Goal: Complete application form: Complete application form

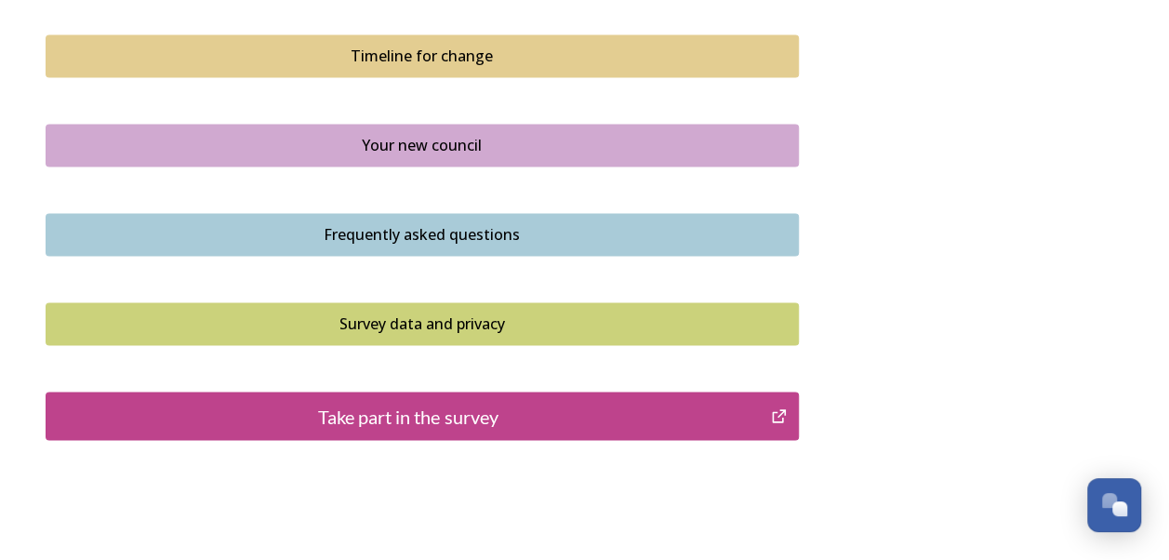
scroll to position [1365, 0]
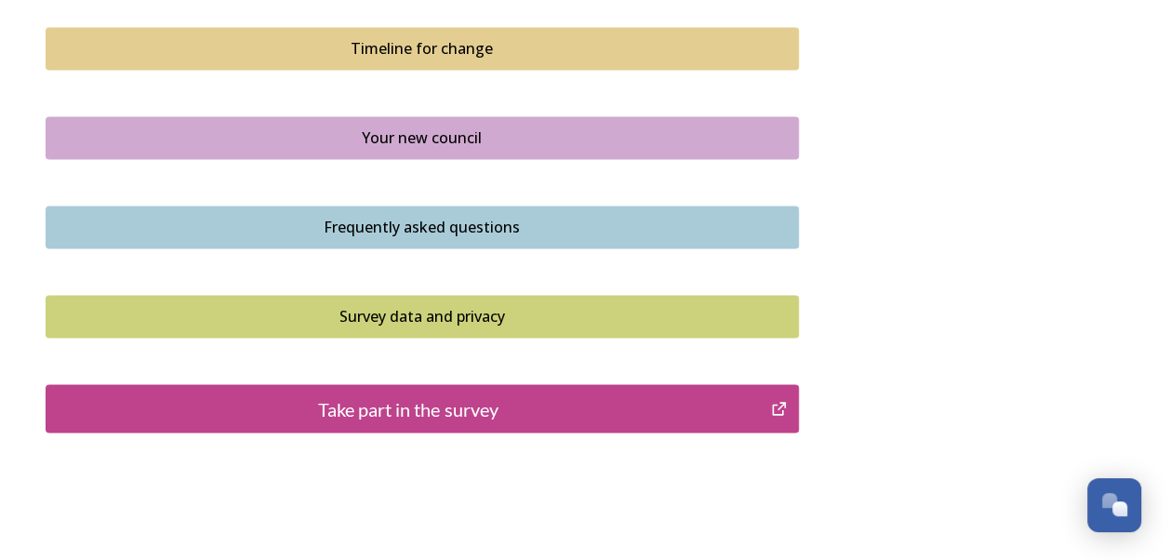
click at [451, 404] on div "Take part in the survey" at bounding box center [409, 408] width 706 height 28
click at [479, 406] on div "Take part in the survey" at bounding box center [409, 408] width 706 height 28
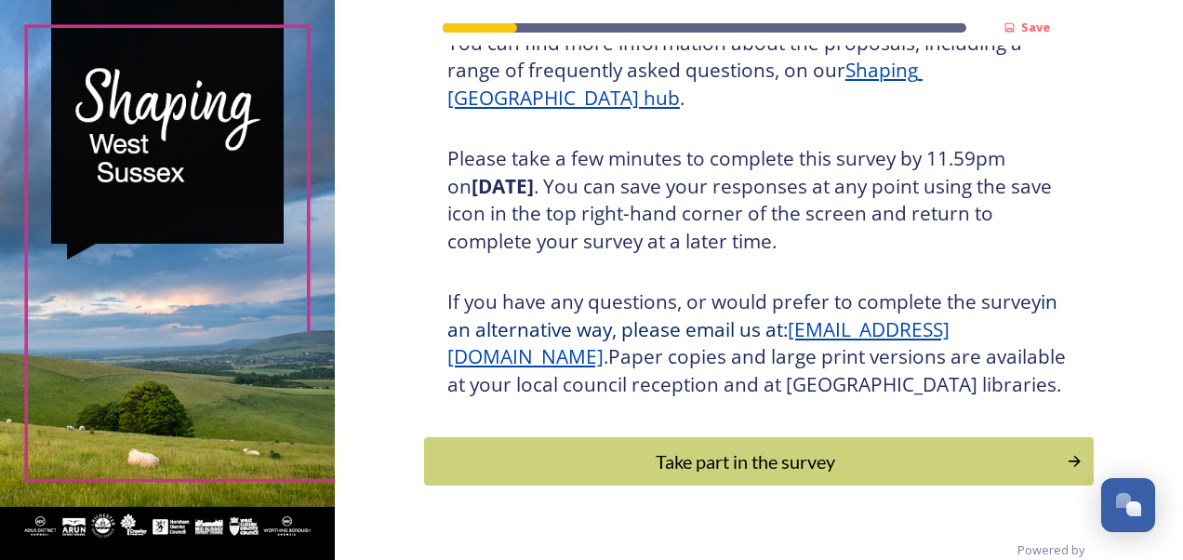
scroll to position [327, 0]
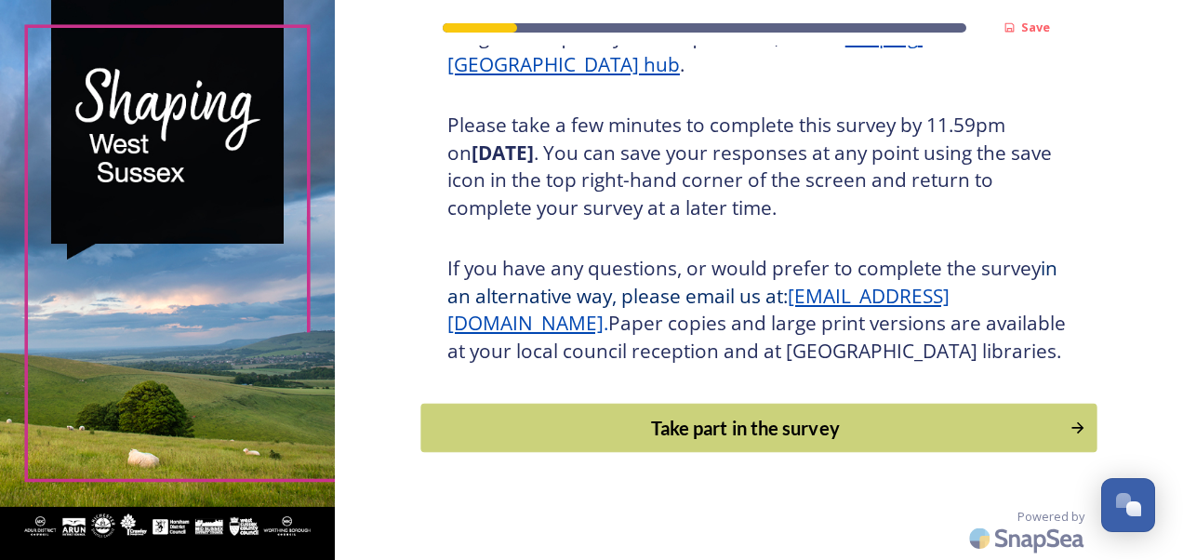
click at [796, 442] on div "Take part in the survey" at bounding box center [745, 428] width 629 height 28
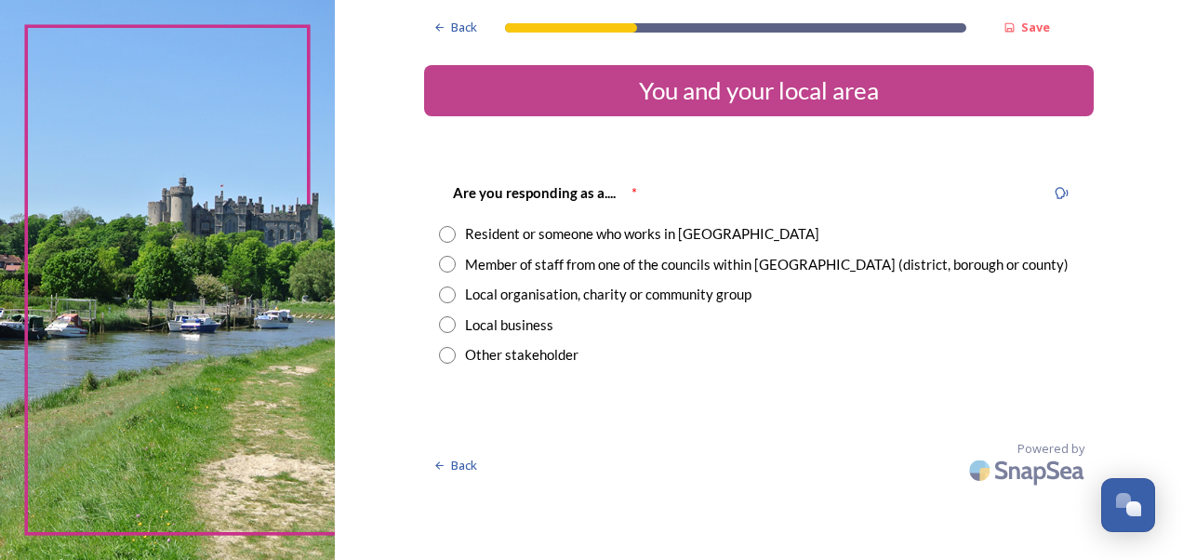
click at [445, 235] on input "radio" at bounding box center [447, 234] width 17 height 17
radio input "true"
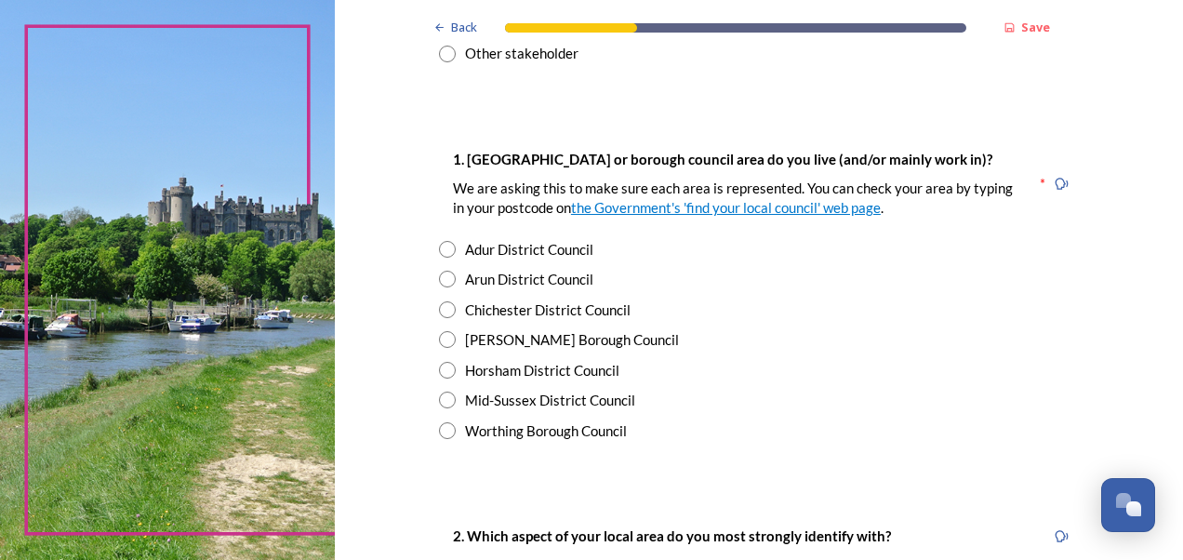
scroll to position [313, 0]
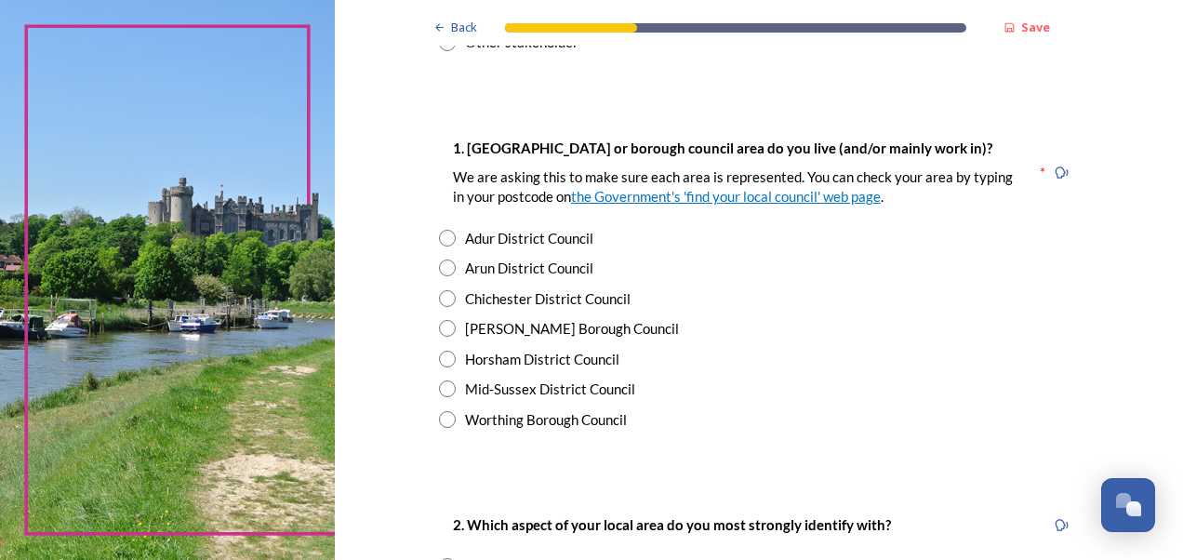
click at [439, 291] on input "radio" at bounding box center [447, 298] width 17 height 17
radio input "true"
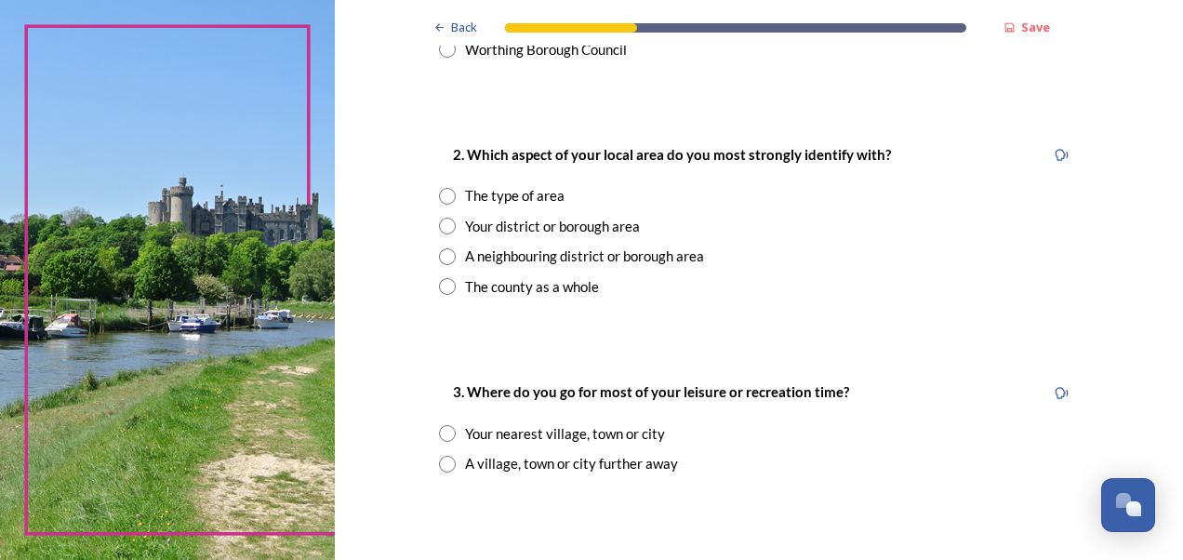
scroll to position [688, 0]
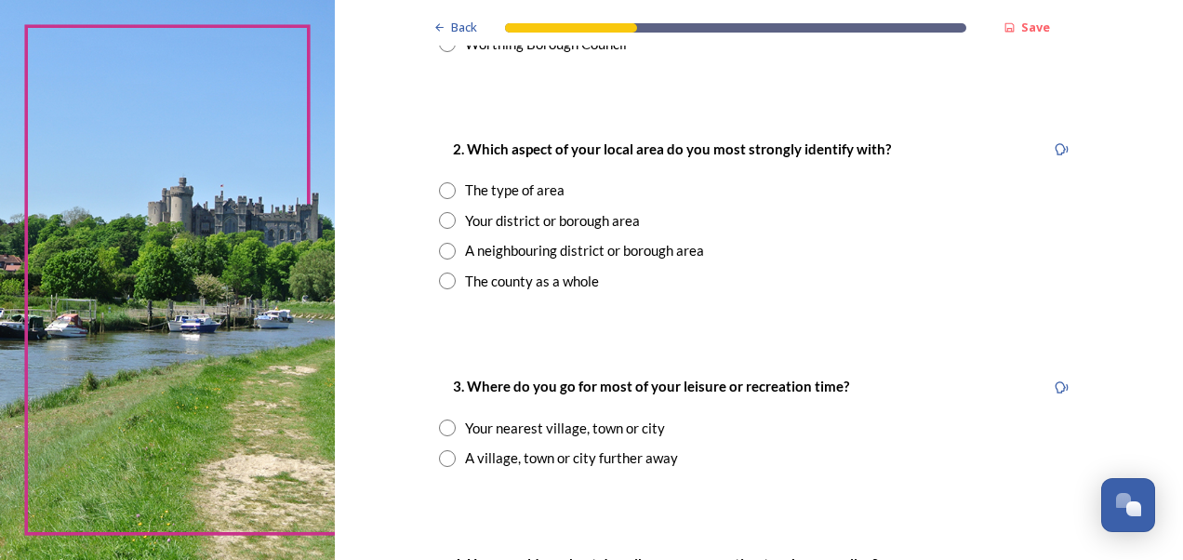
click at [439, 224] on input "radio" at bounding box center [447, 220] width 17 height 17
radio input "true"
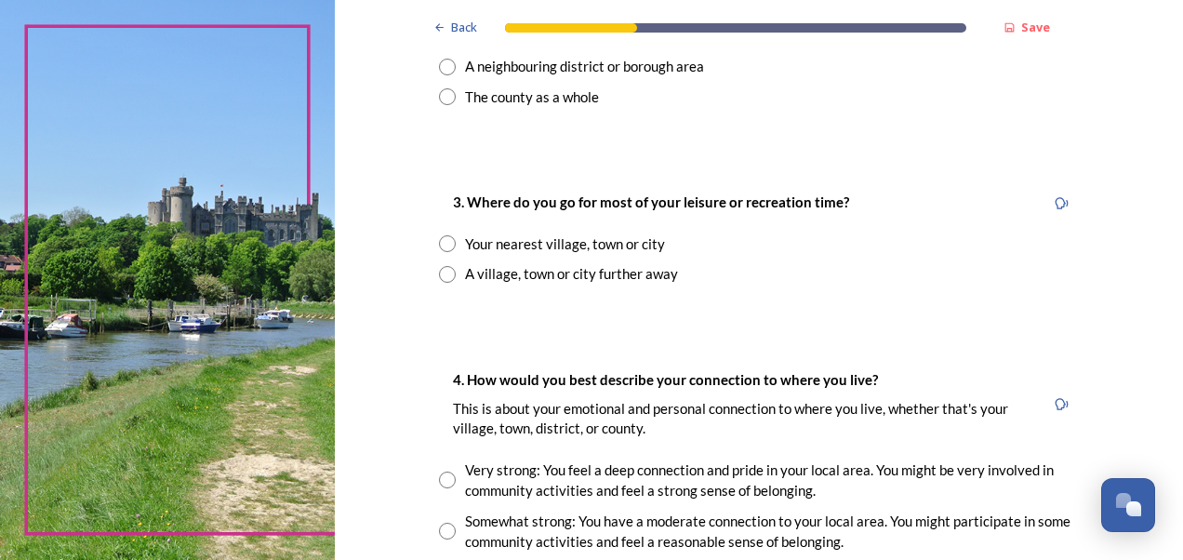
scroll to position [956, 0]
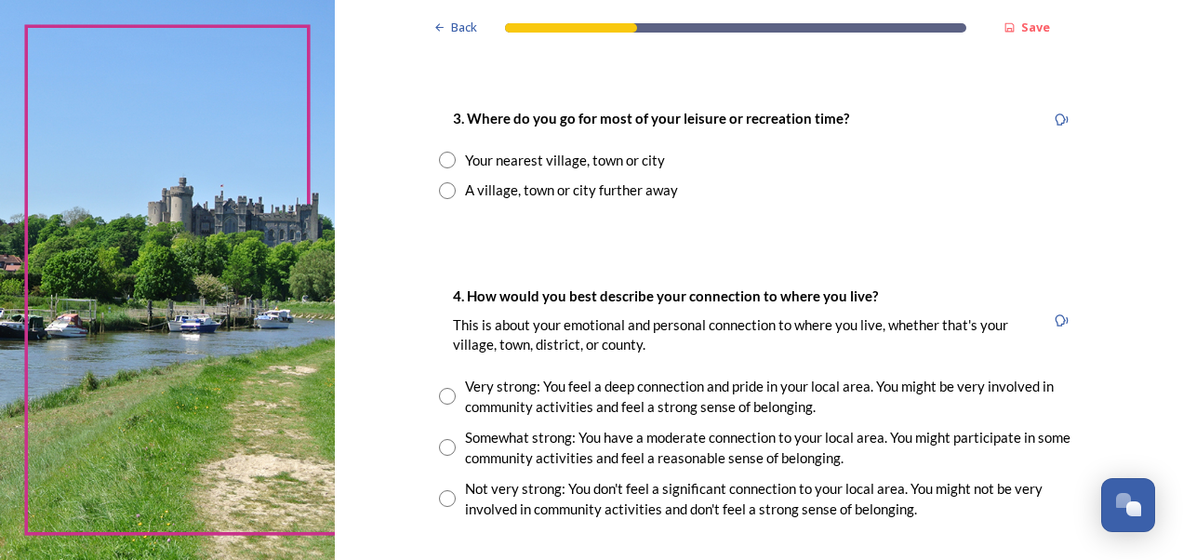
click at [439, 157] on input "radio" at bounding box center [447, 160] width 17 height 17
radio input "true"
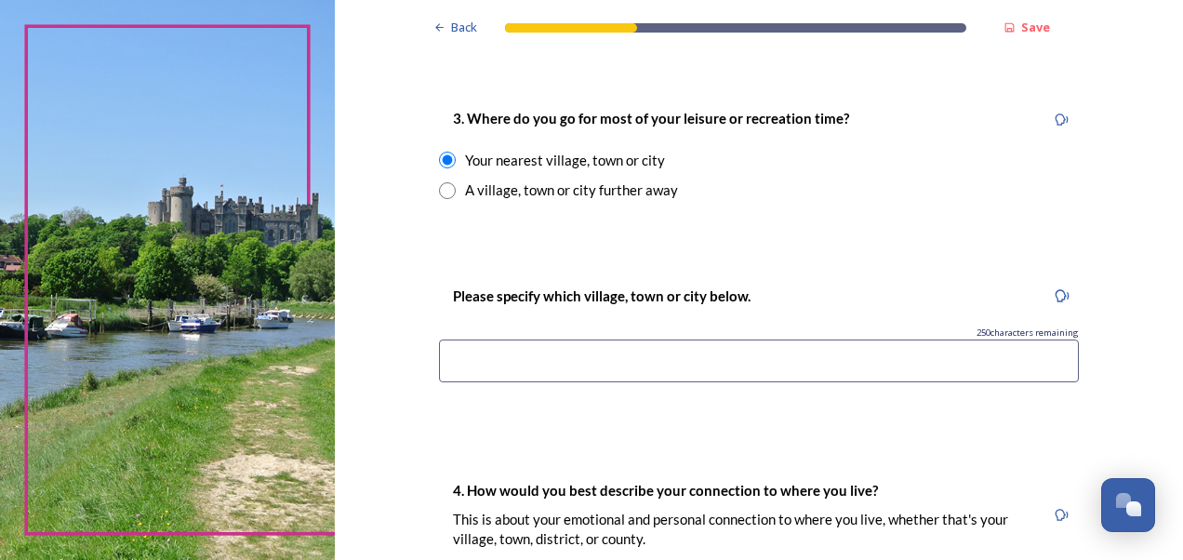
click at [635, 352] on input at bounding box center [759, 361] width 640 height 43
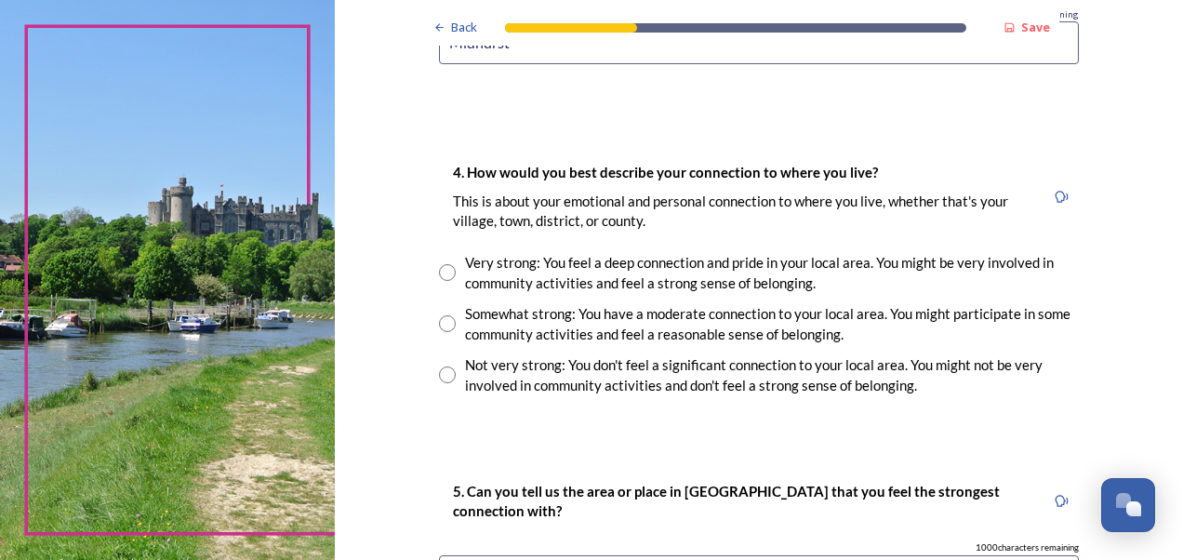
scroll to position [1280, 0]
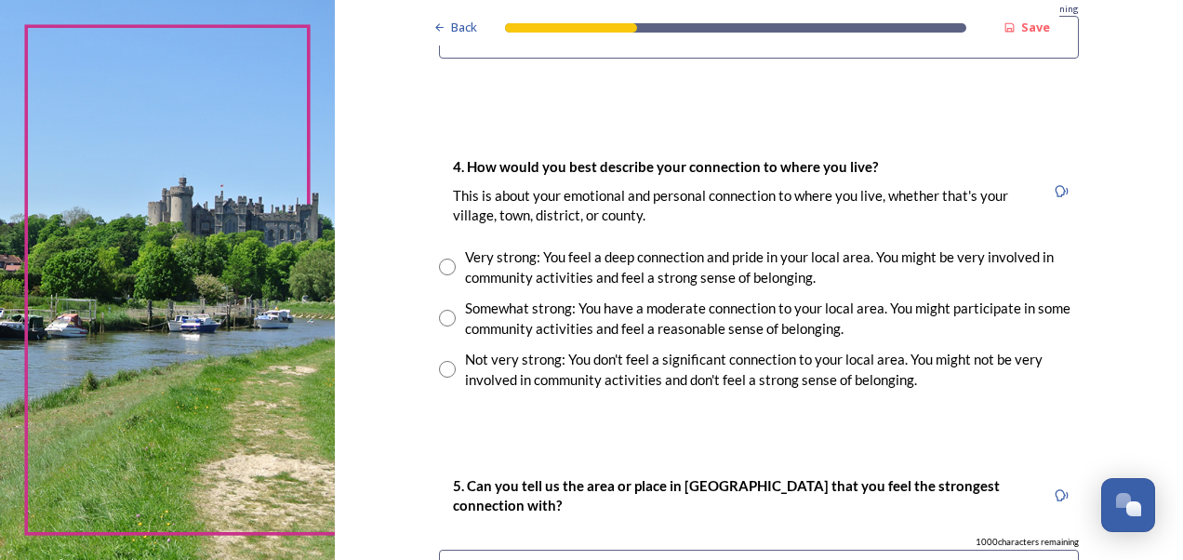
type input "Midhurst"
click at [441, 268] on input "radio" at bounding box center [447, 267] width 17 height 17
radio input "true"
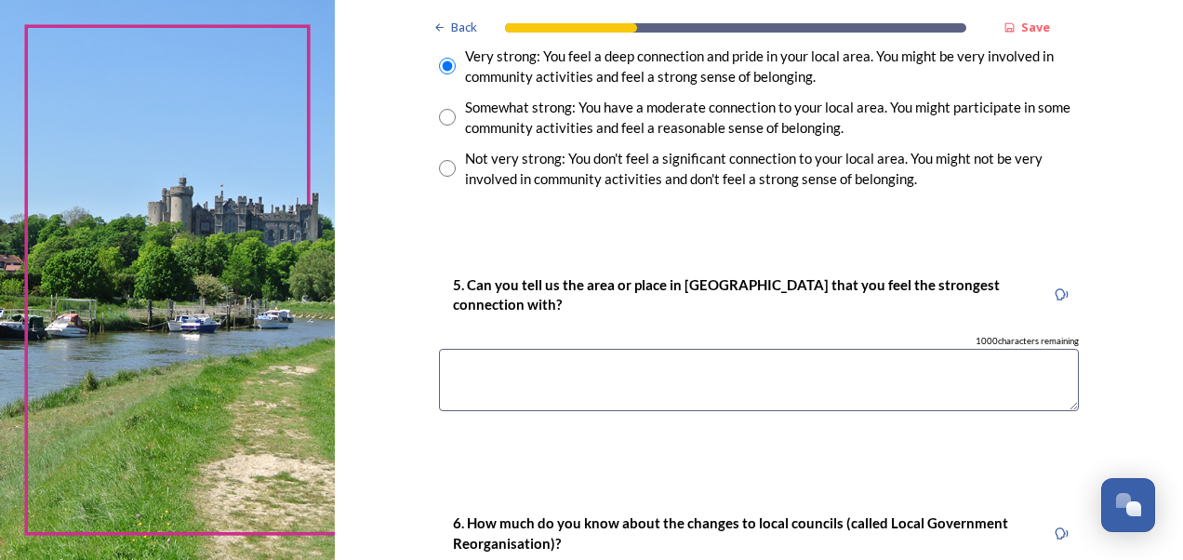
scroll to position [1492, 0]
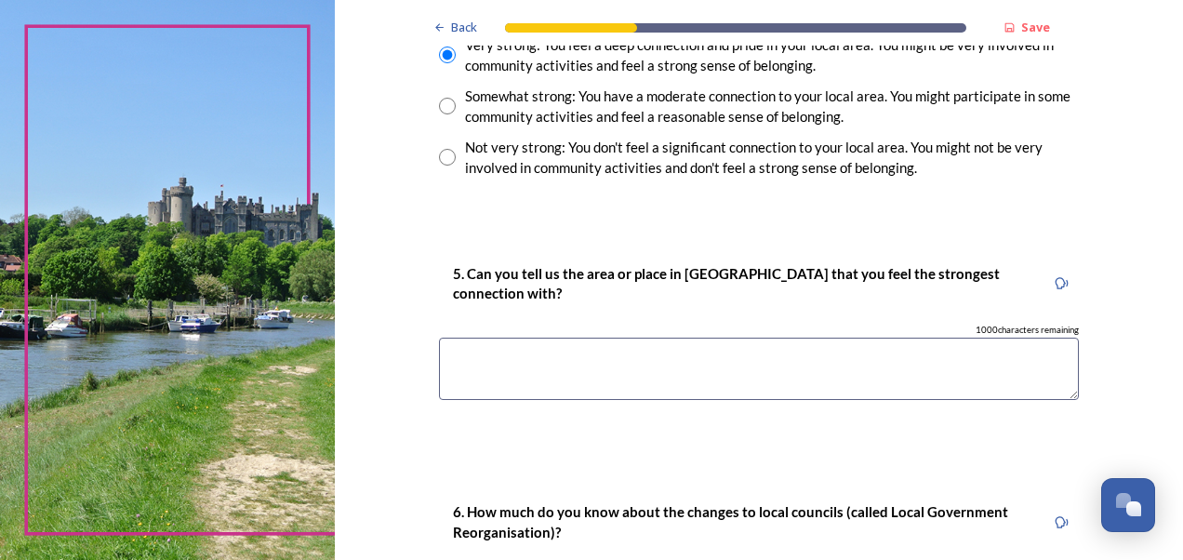
click at [762, 356] on textarea at bounding box center [759, 369] width 640 height 62
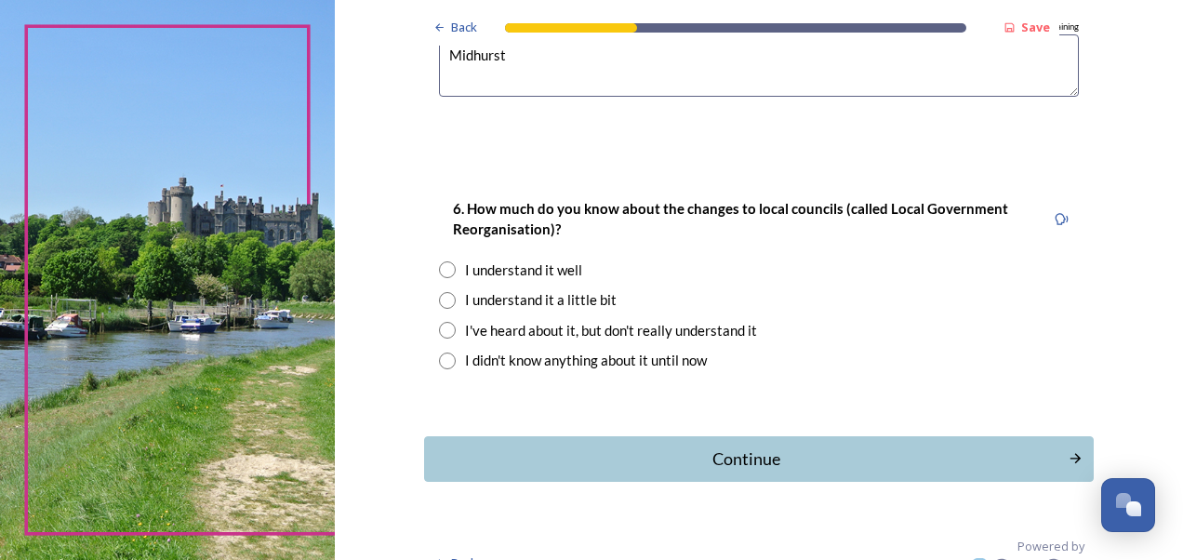
scroll to position [1798, 0]
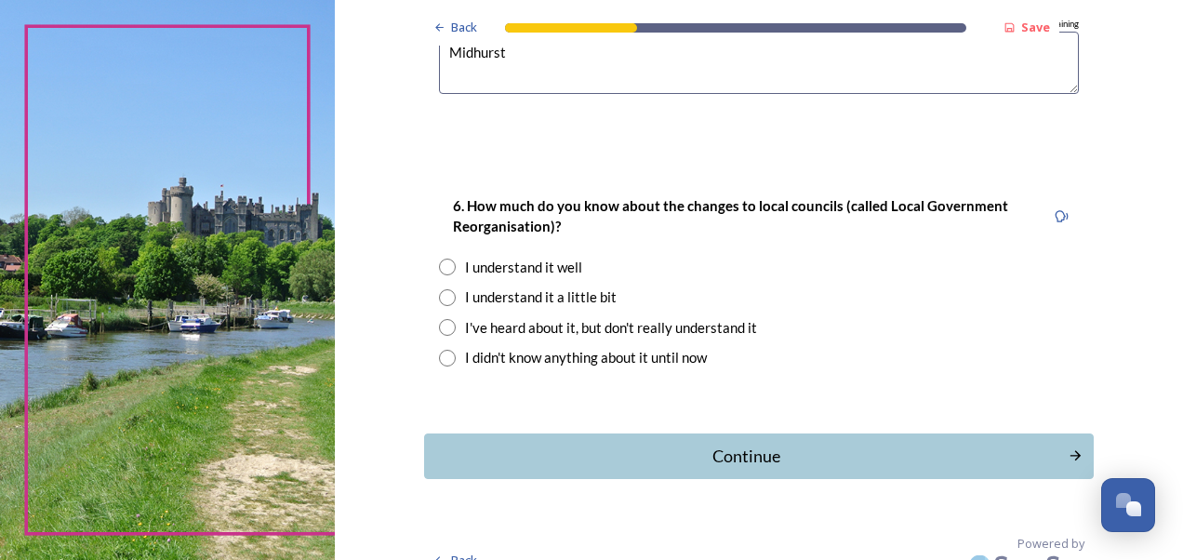
type textarea "Midhurst"
click at [439, 270] on input "radio" at bounding box center [447, 267] width 17 height 17
radio input "true"
click at [760, 463] on div "Continue" at bounding box center [746, 456] width 630 height 25
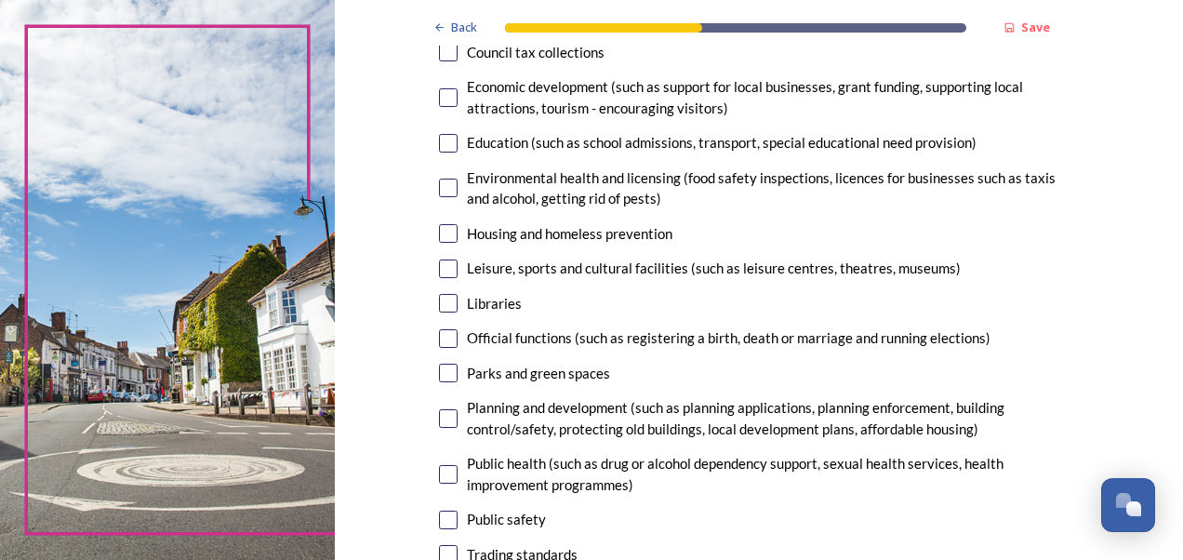
scroll to position [355, 0]
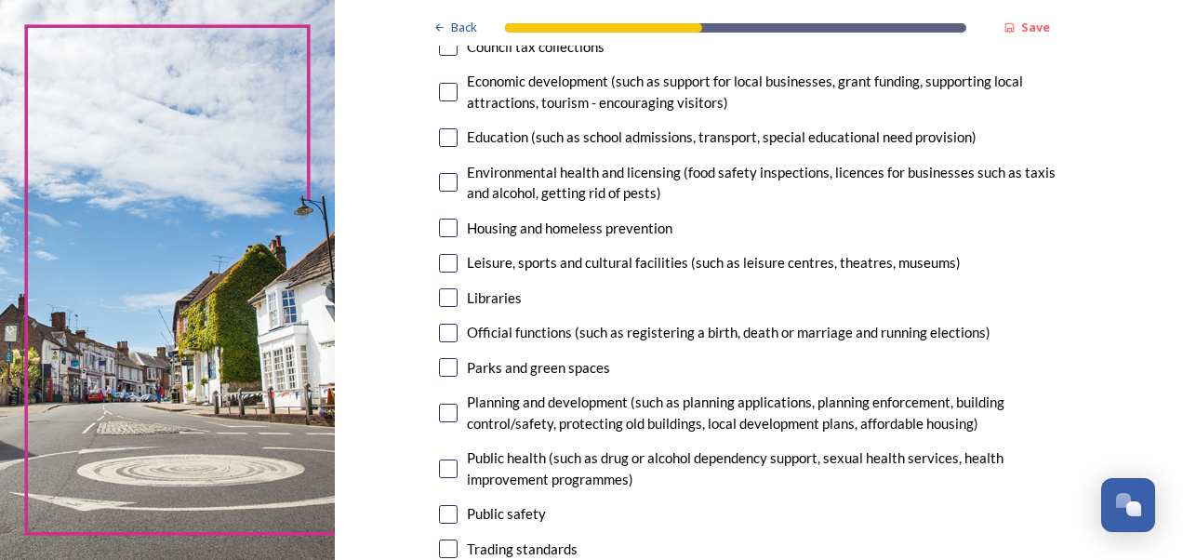
click at [439, 142] on input "checkbox" at bounding box center [448, 137] width 19 height 19
checkbox input "true"
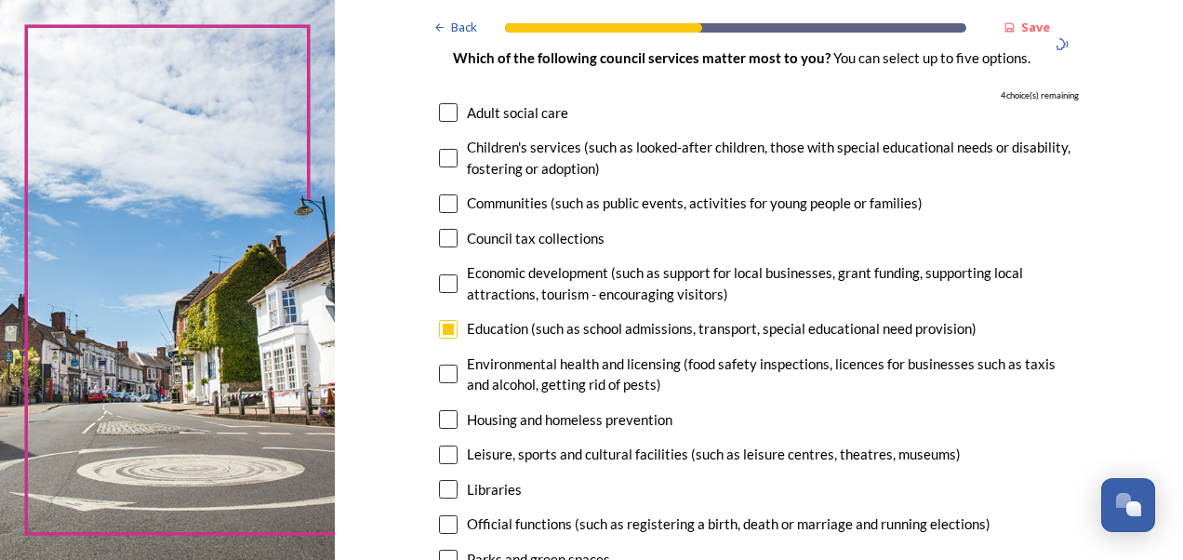
scroll to position [169, 0]
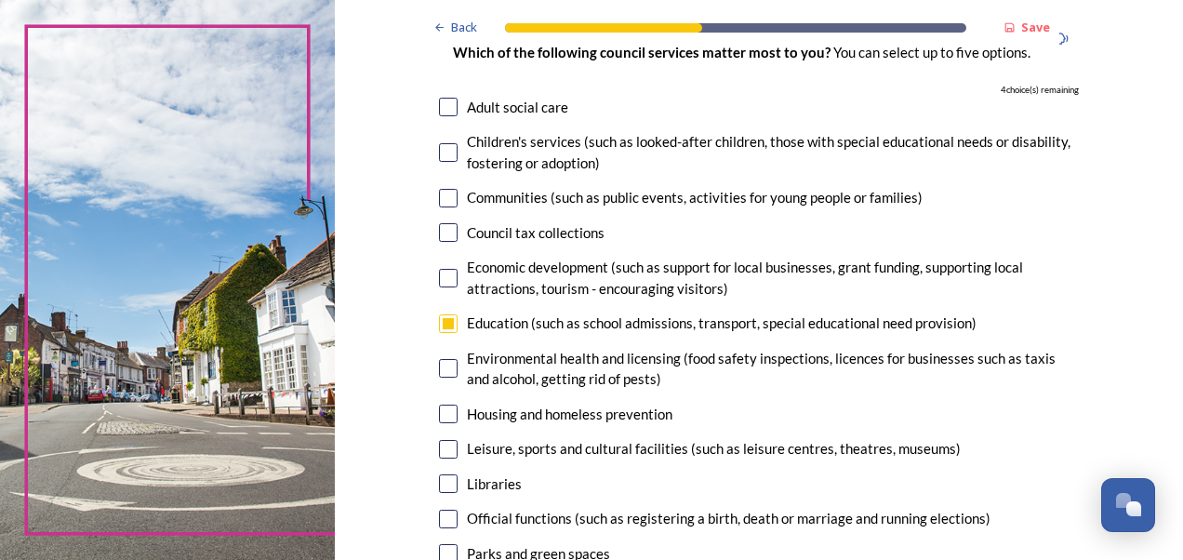
click at [442, 154] on input "checkbox" at bounding box center [448, 152] width 19 height 19
checkbox input "true"
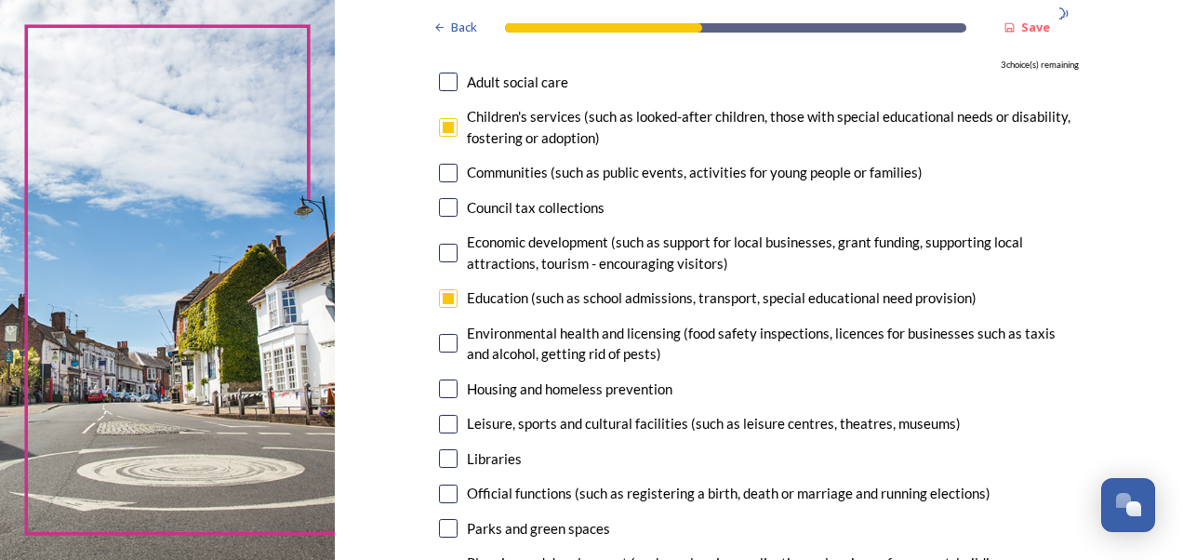
scroll to position [201, 0]
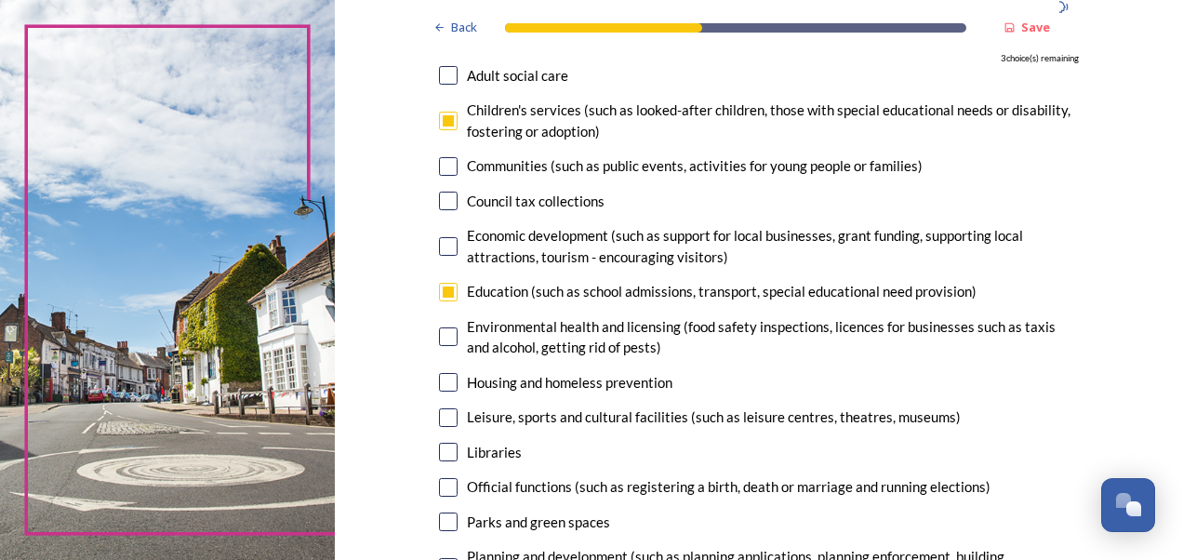
click at [439, 203] on input "checkbox" at bounding box center [448, 201] width 19 height 19
checkbox input "true"
click at [445, 247] on input "checkbox" at bounding box center [448, 246] width 19 height 19
checkbox input "true"
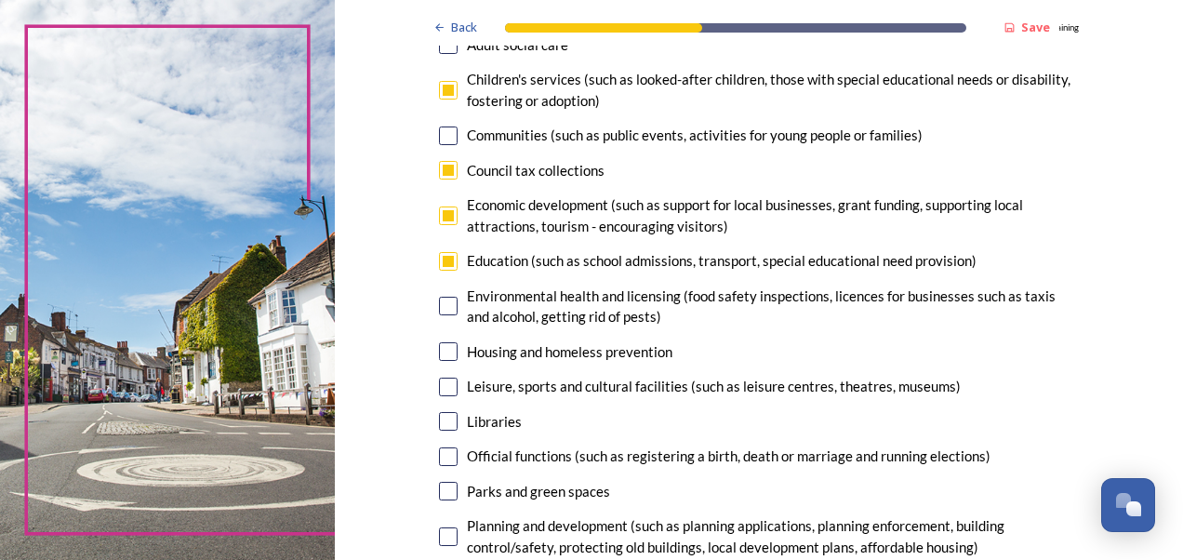
scroll to position [220, 0]
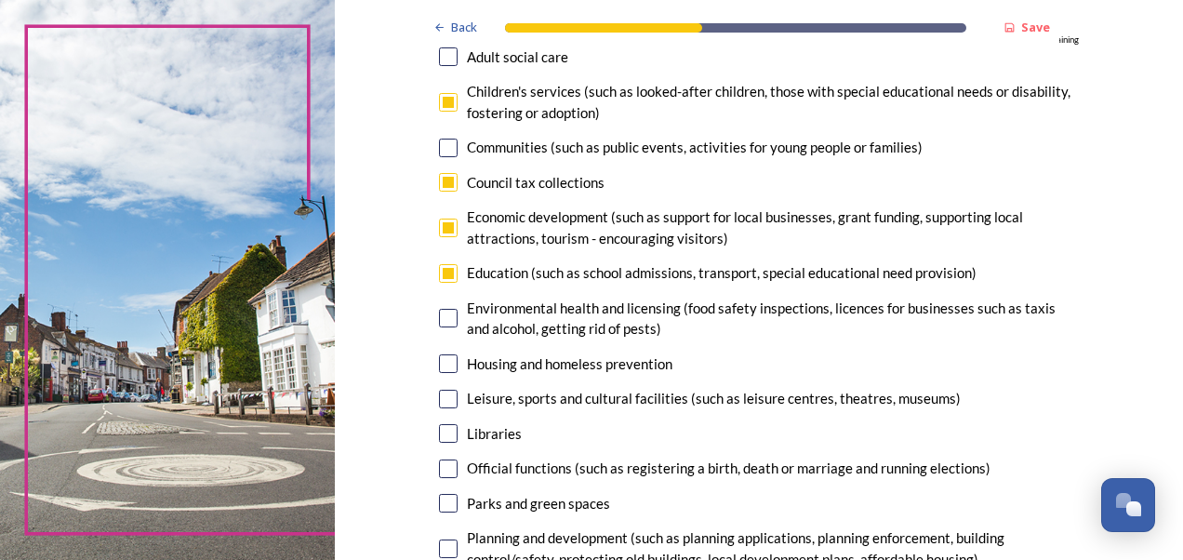
click at [444, 364] on input "checkbox" at bounding box center [448, 363] width 19 height 19
checkbox input "true"
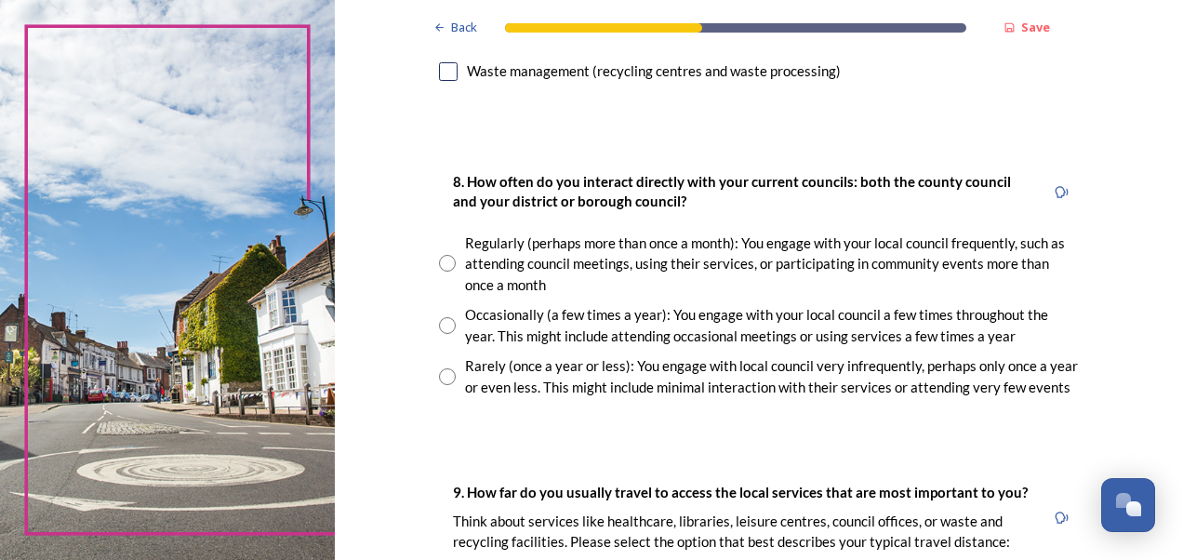
scroll to position [947, 0]
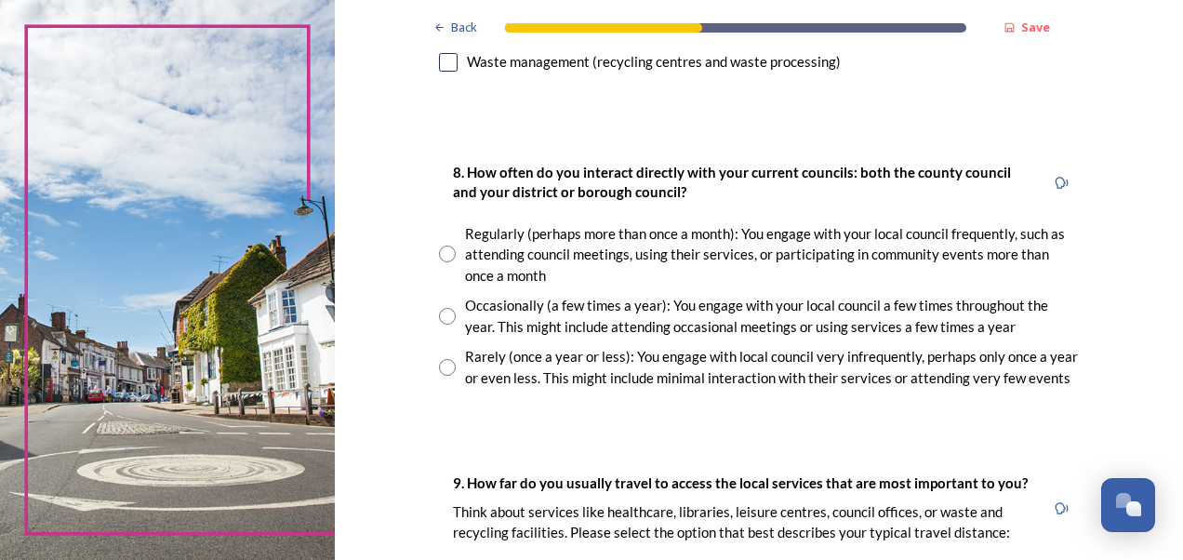
click at [439, 367] on input "radio" at bounding box center [447, 367] width 17 height 17
radio input "true"
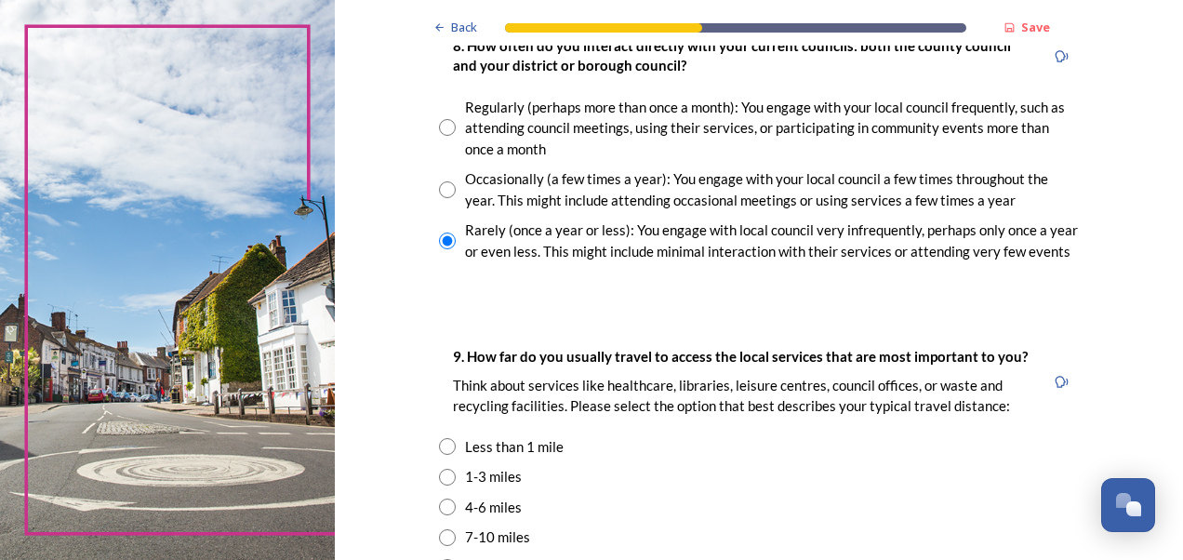
scroll to position [1054, 0]
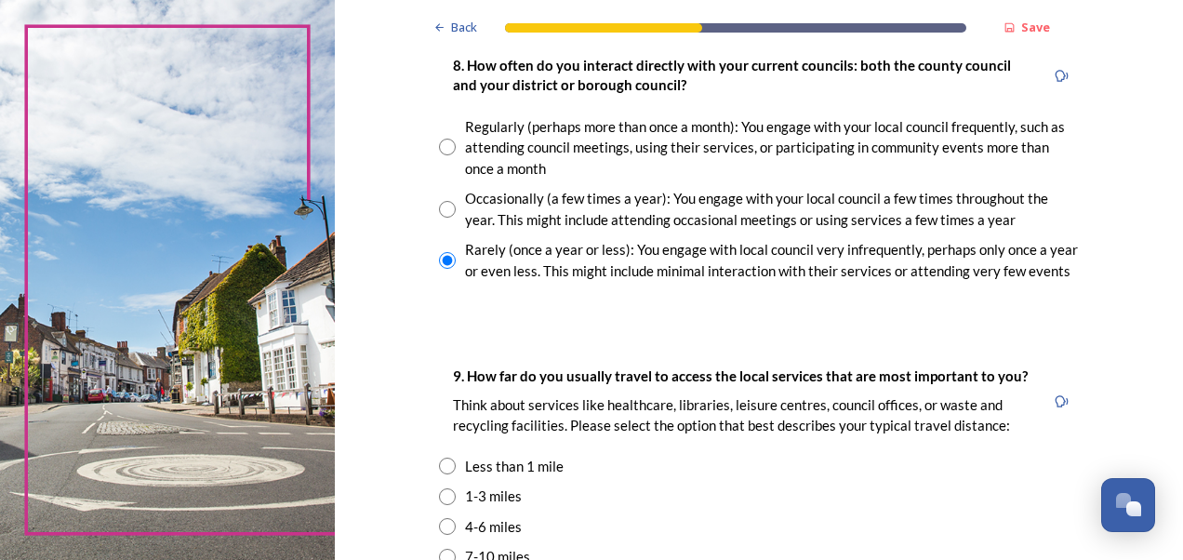
click at [439, 205] on input "radio" at bounding box center [447, 209] width 17 height 17
radio input "true"
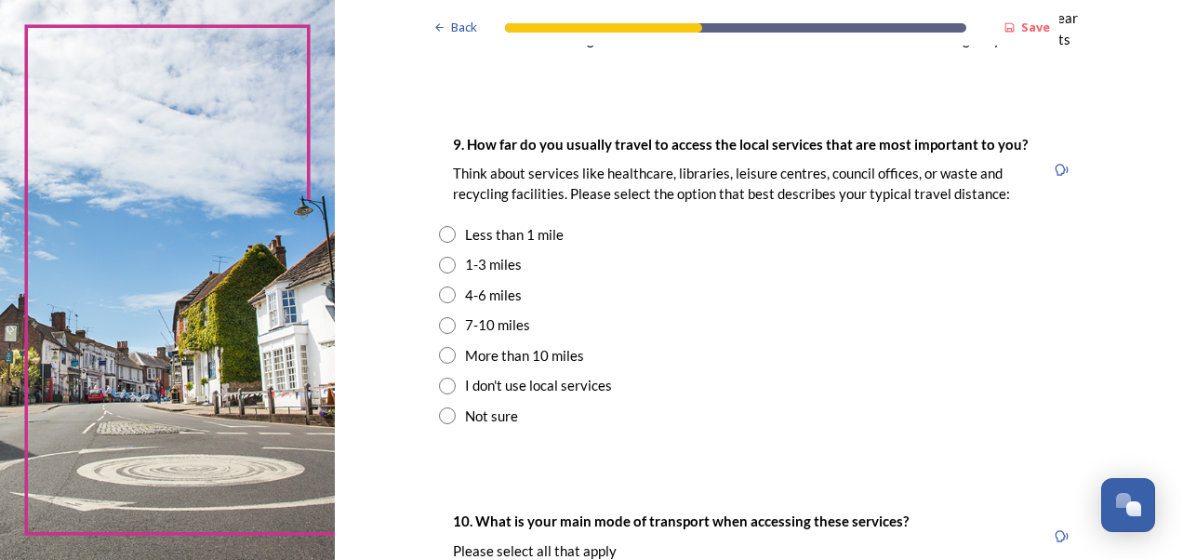
scroll to position [1294, 0]
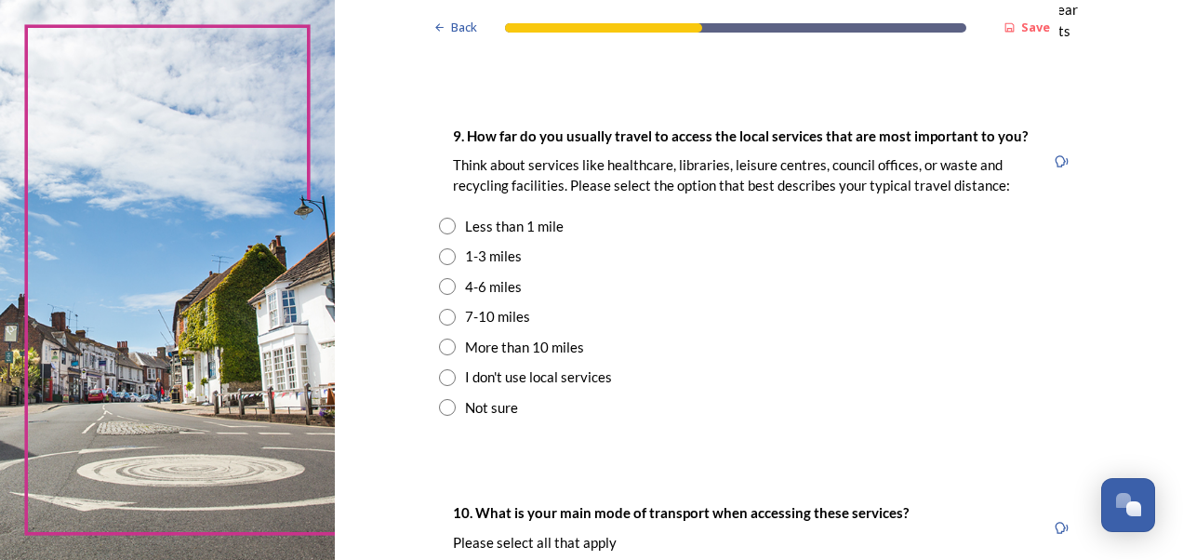
click at [443, 253] on input "radio" at bounding box center [447, 256] width 17 height 17
radio input "true"
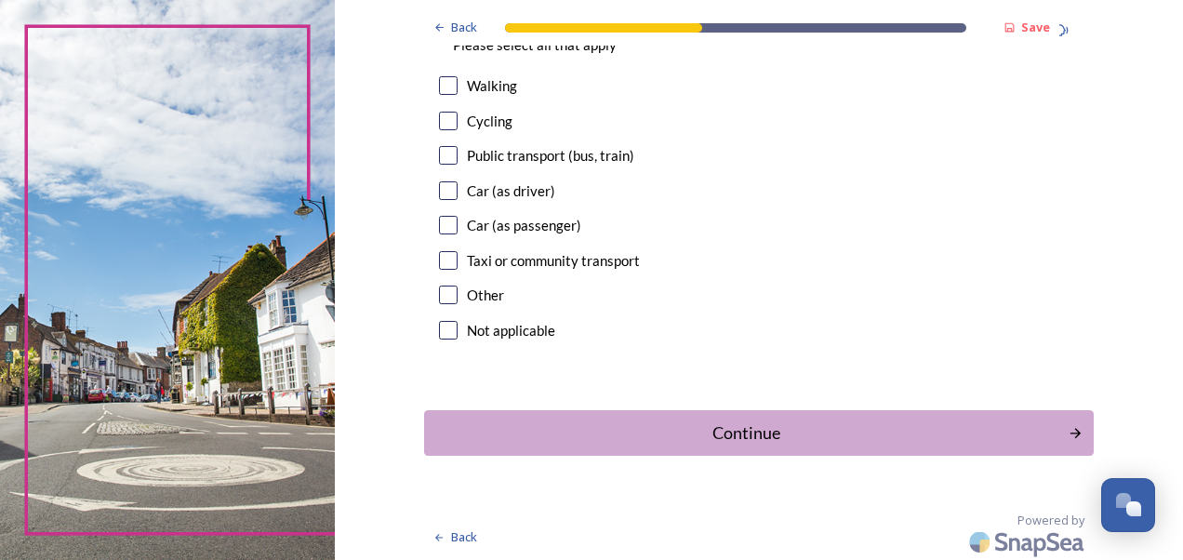
scroll to position [1795, 0]
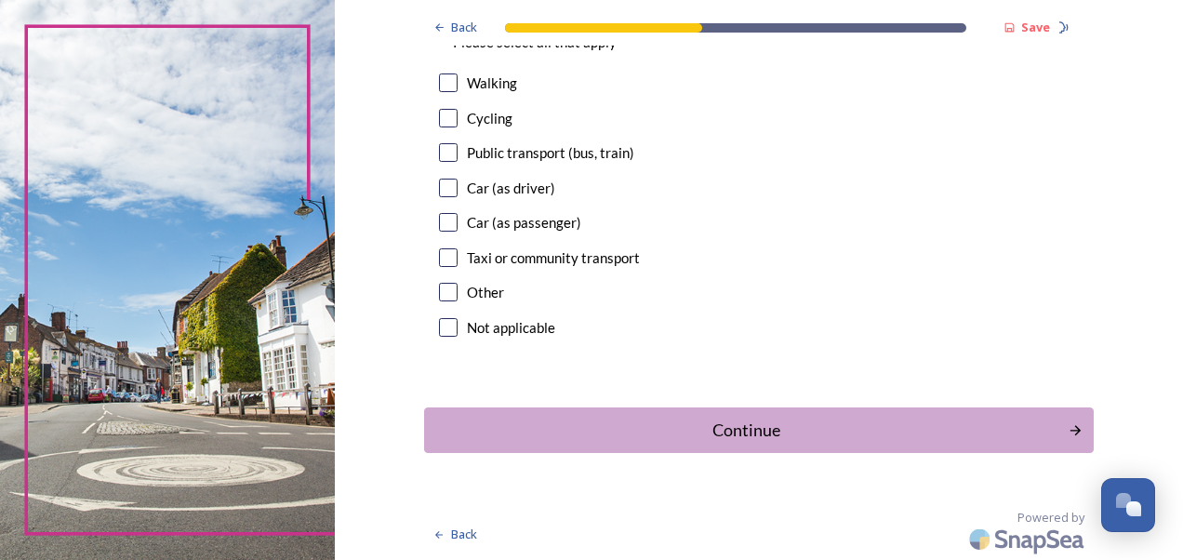
click at [442, 191] on input "checkbox" at bounding box center [448, 188] width 19 height 19
checkbox input "true"
click at [659, 428] on div "Continue" at bounding box center [746, 430] width 630 height 25
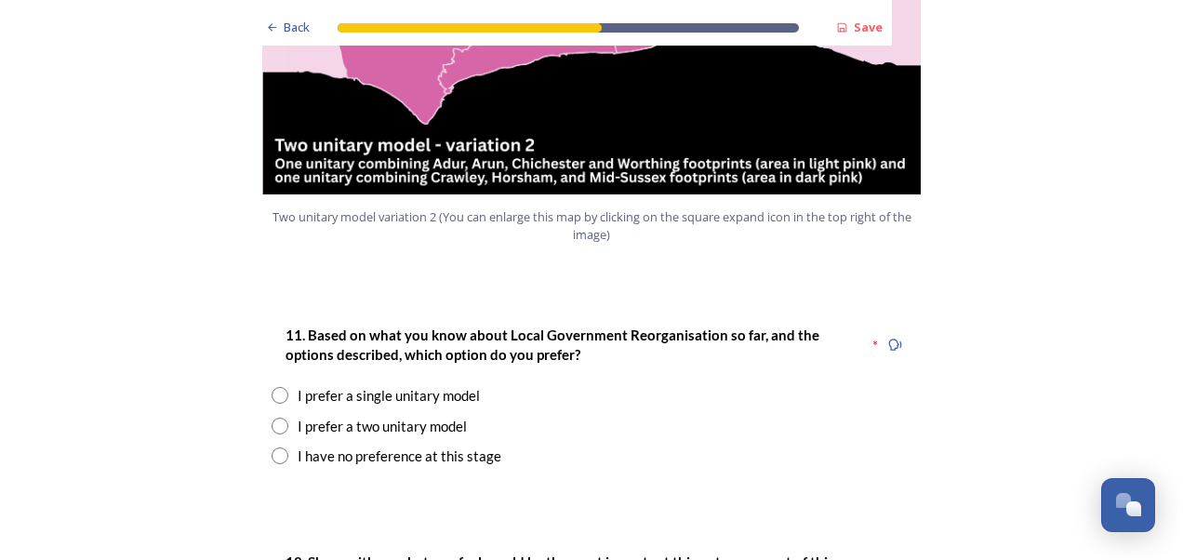
scroll to position [2313, 0]
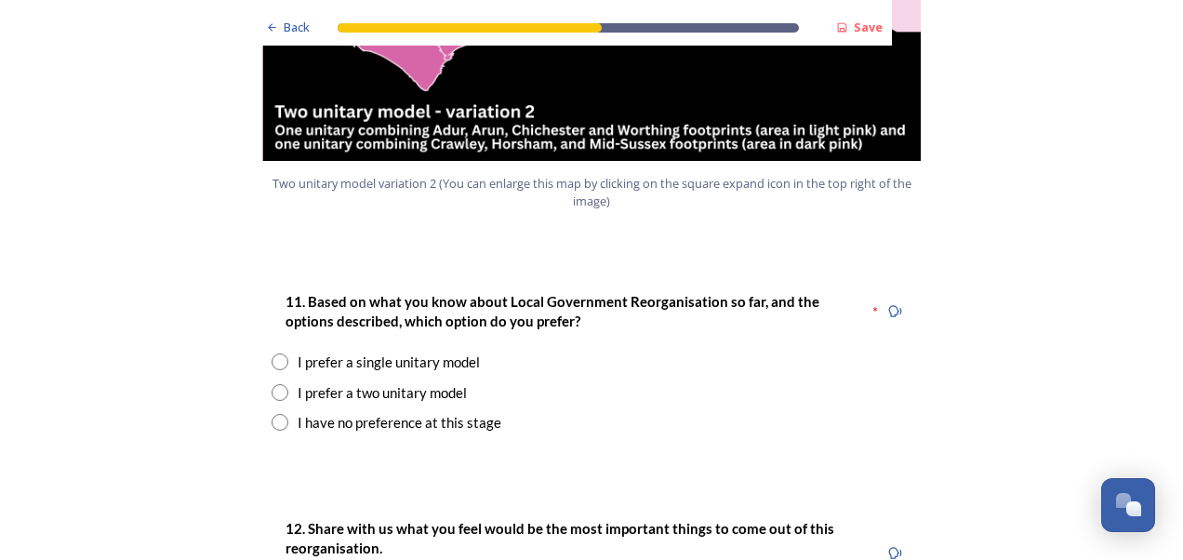
click at [272, 384] on input "radio" at bounding box center [280, 392] width 17 height 17
radio input "true"
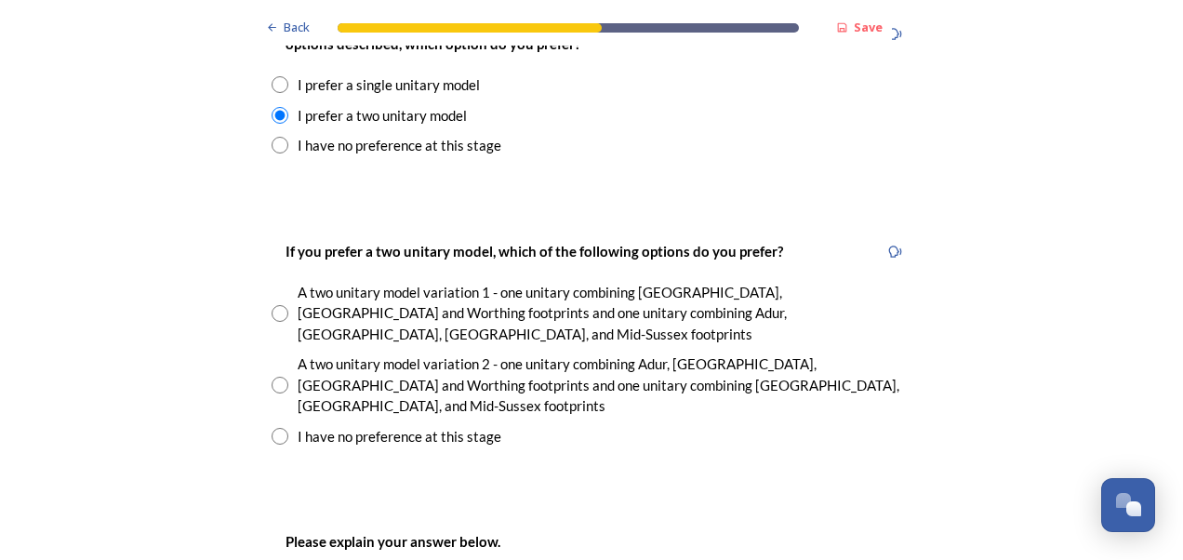
scroll to position [2575, 0]
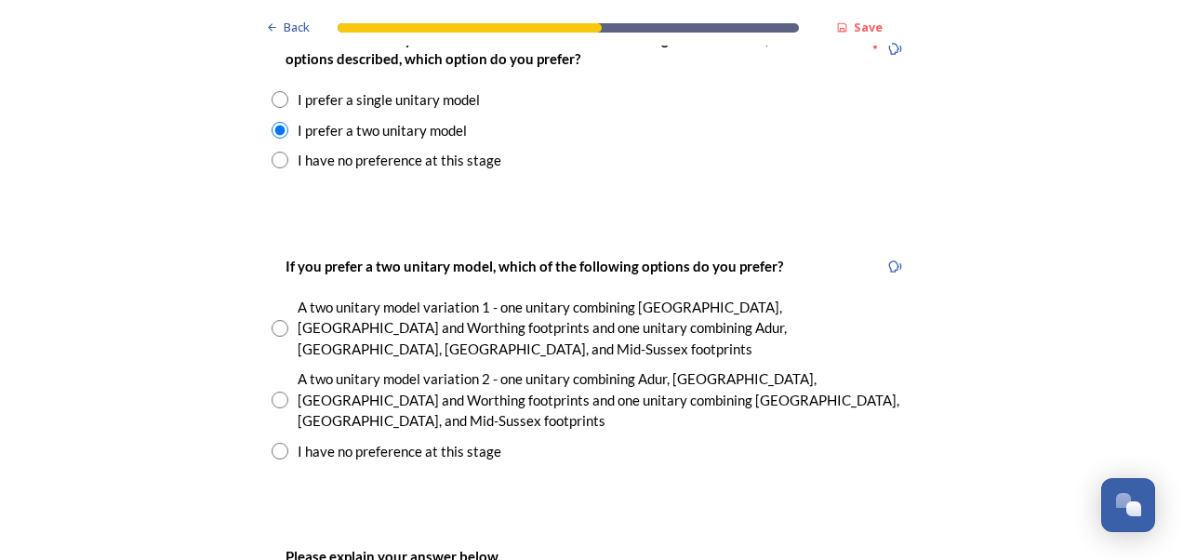
click at [279, 392] on input "radio" at bounding box center [280, 400] width 17 height 17
radio input "true"
click at [272, 320] on input "radio" at bounding box center [280, 328] width 17 height 17
radio input "true"
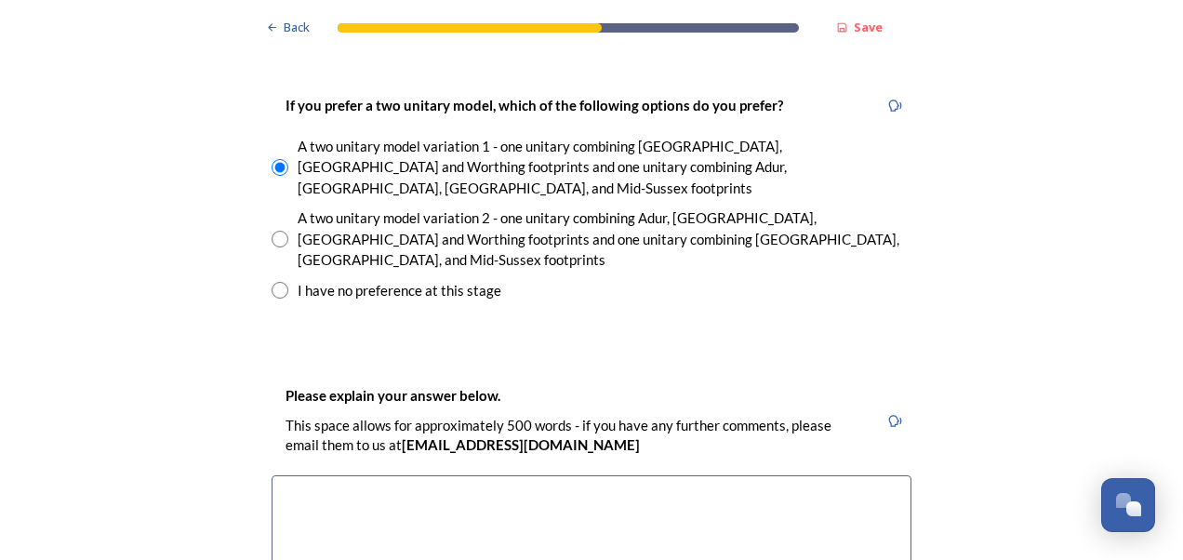
scroll to position [2737, 0]
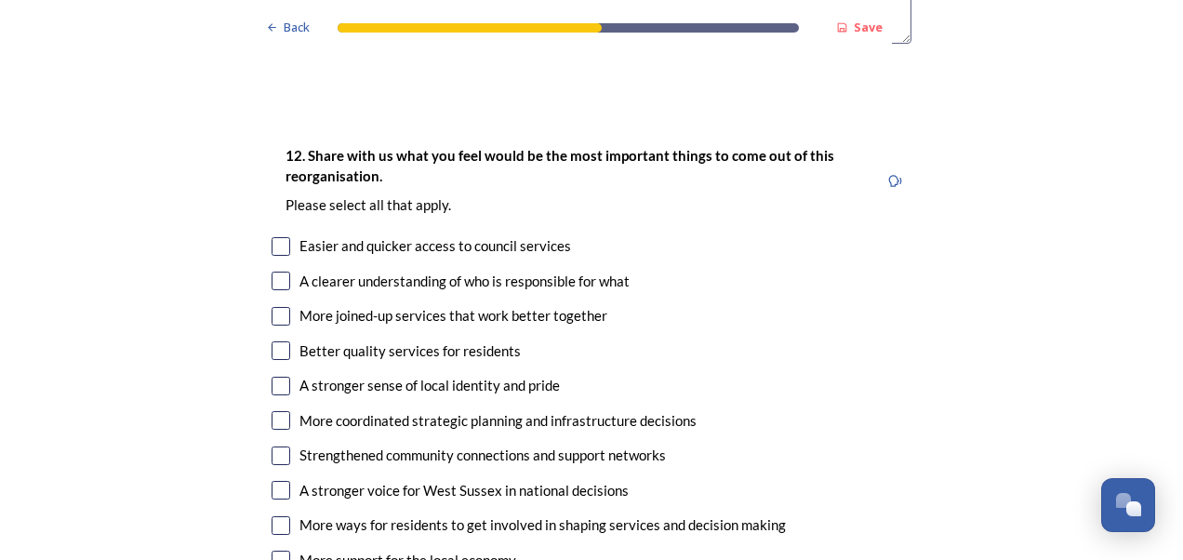
scroll to position [3379, 0]
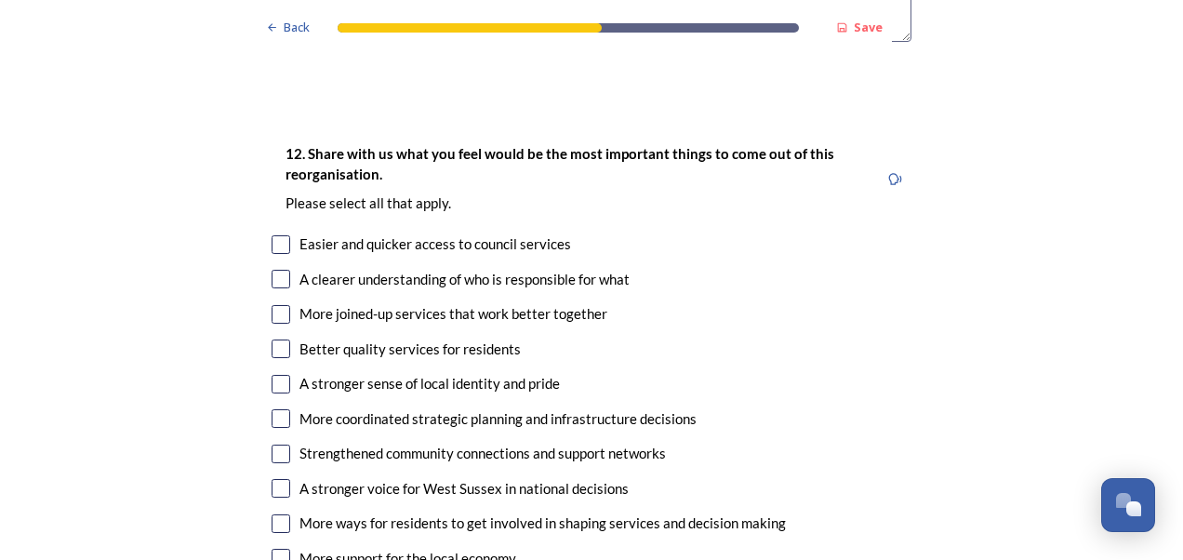
type textarea "The two unitary model variation 1 appears to result in two similar sized author…"
click at [275, 479] on input "checkbox" at bounding box center [281, 488] width 19 height 19
checkbox input "true"
click at [278, 340] on input "checkbox" at bounding box center [281, 349] width 19 height 19
checkbox input "true"
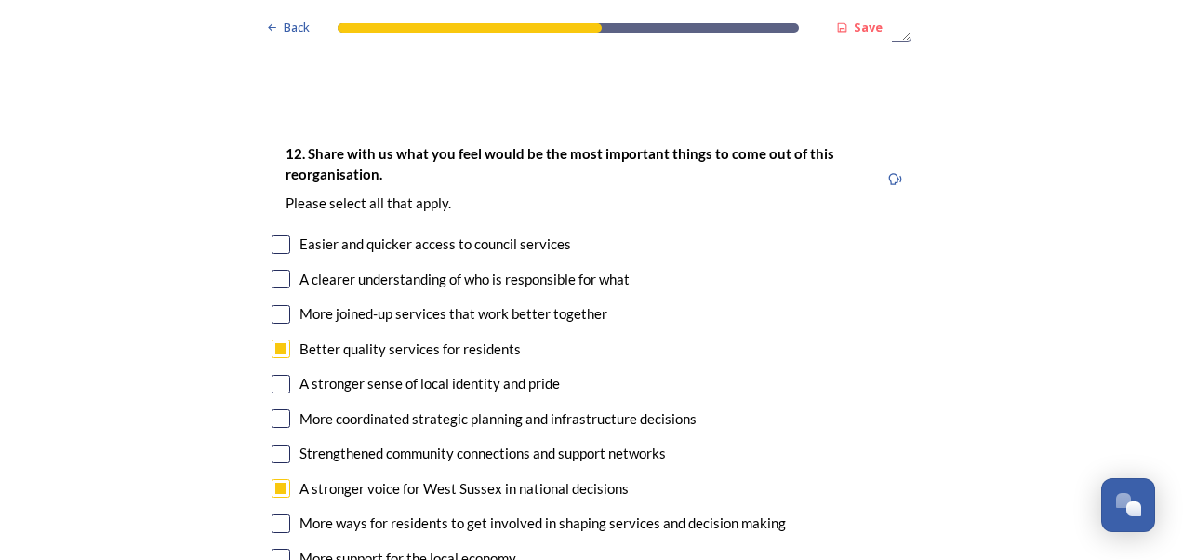
click at [279, 305] on input "checkbox" at bounding box center [281, 314] width 19 height 19
checkbox input "true"
click at [280, 409] on input "checkbox" at bounding box center [281, 418] width 19 height 19
checkbox input "true"
click at [276, 514] on input "checkbox" at bounding box center [281, 523] width 19 height 19
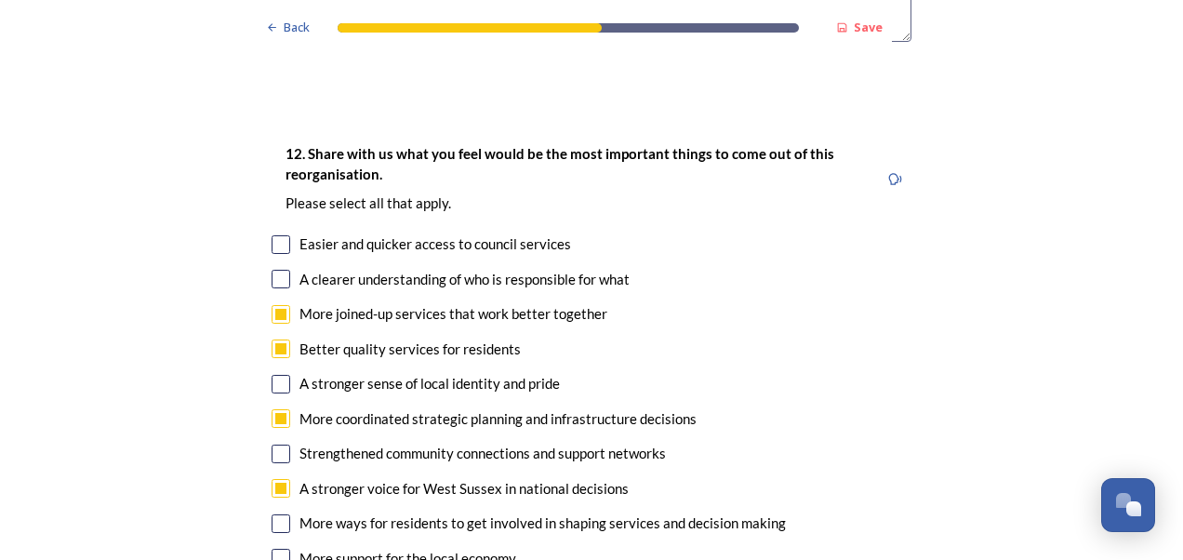
checkbox input "true"
click at [274, 549] on input "checkbox" at bounding box center [281, 558] width 19 height 19
checkbox input "true"
click at [272, 375] on input "checkbox" at bounding box center [281, 384] width 19 height 19
checkbox input "true"
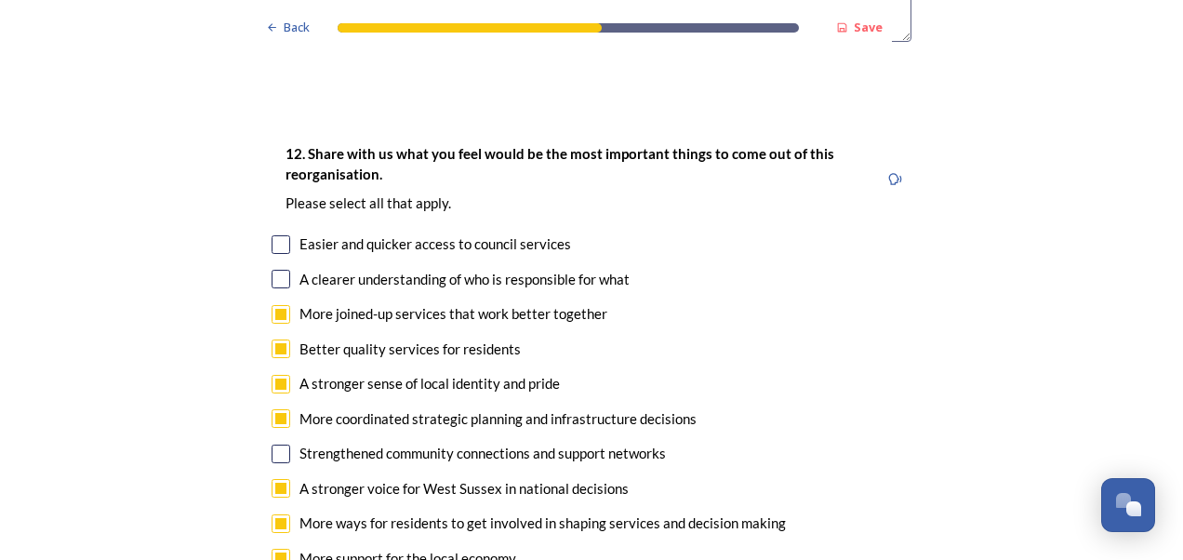
click at [274, 270] on input "checkbox" at bounding box center [281, 279] width 19 height 19
checkbox input "true"
click at [277, 235] on input "checkbox" at bounding box center [281, 244] width 19 height 19
checkbox input "true"
click at [275, 445] on input "checkbox" at bounding box center [281, 454] width 19 height 19
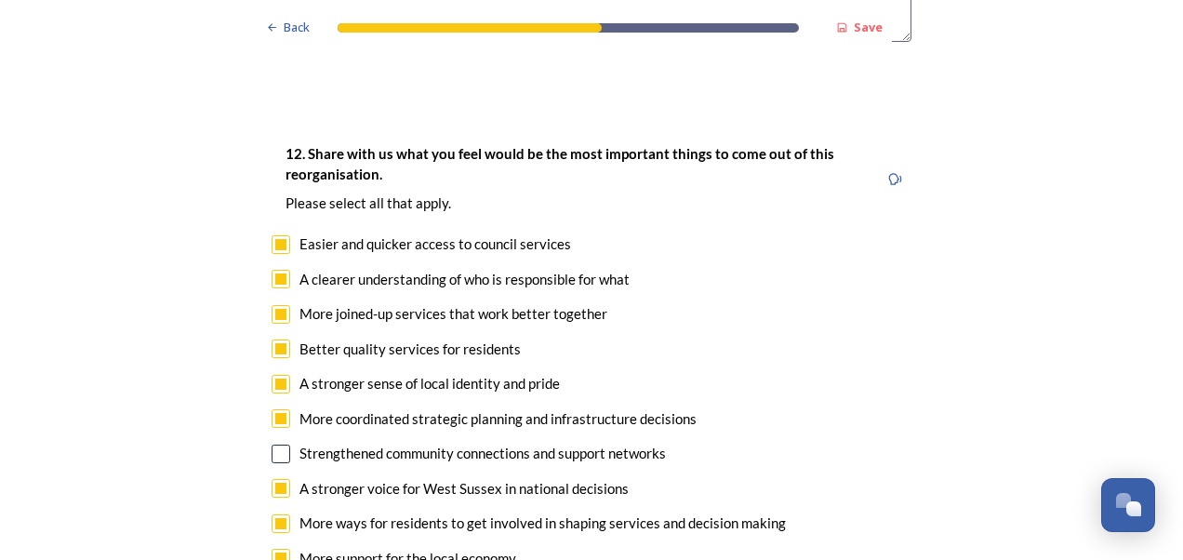
checkbox input "true"
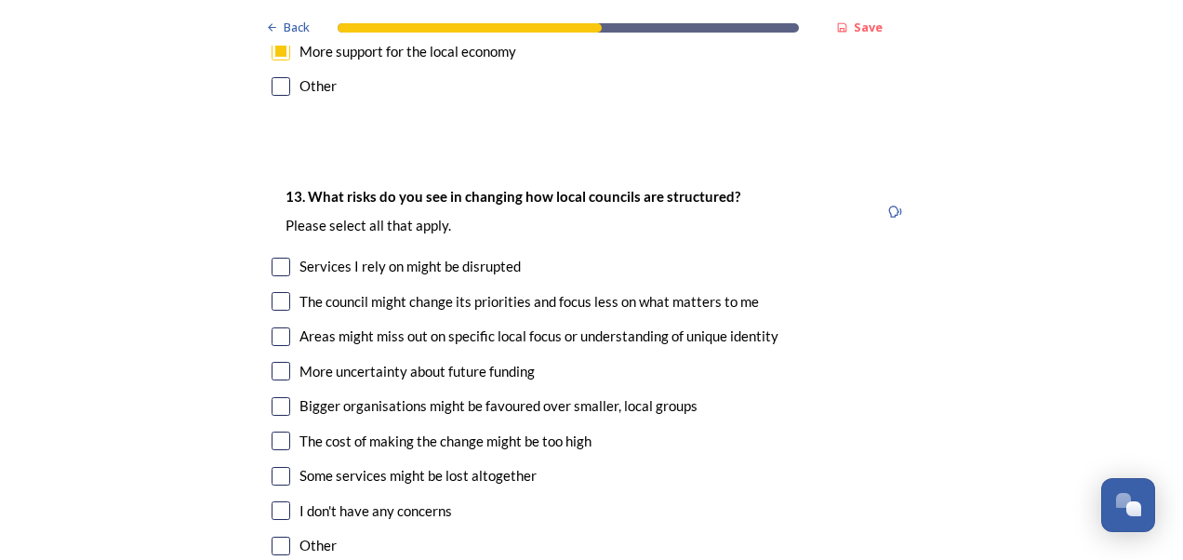
scroll to position [3893, 0]
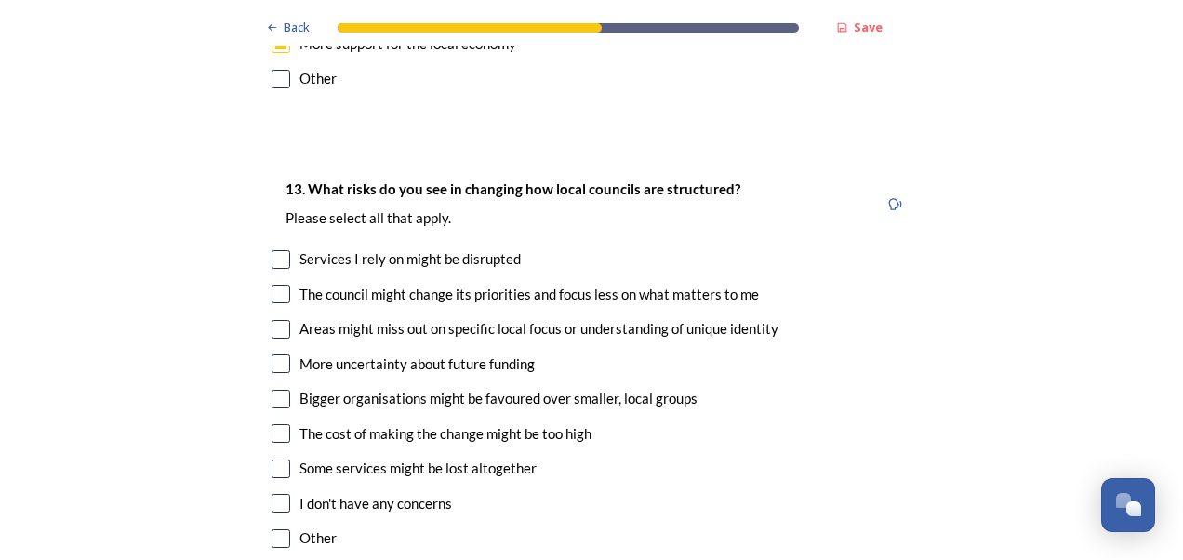
click at [272, 460] on input "checkbox" at bounding box center [281, 469] width 19 height 19
checkbox input "true"
click at [277, 424] on input "checkbox" at bounding box center [281, 433] width 19 height 19
checkbox input "true"
click at [275, 390] on input "checkbox" at bounding box center [281, 399] width 19 height 19
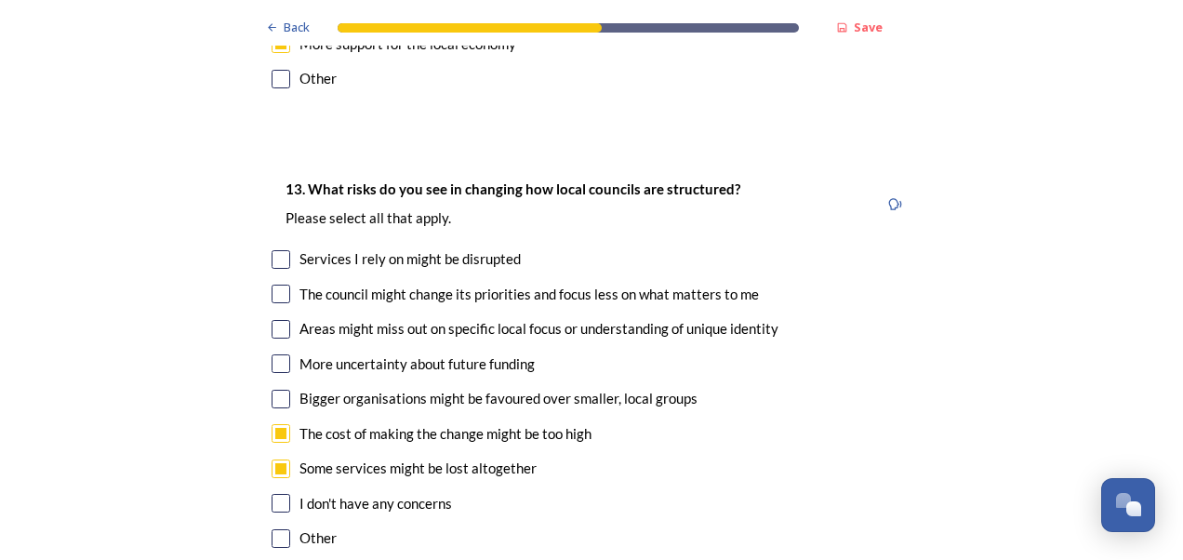
checkbox input "true"
click at [279, 354] on input "checkbox" at bounding box center [281, 363] width 19 height 19
checkbox input "true"
click at [278, 320] on input "checkbox" at bounding box center [281, 329] width 19 height 19
checkbox input "true"
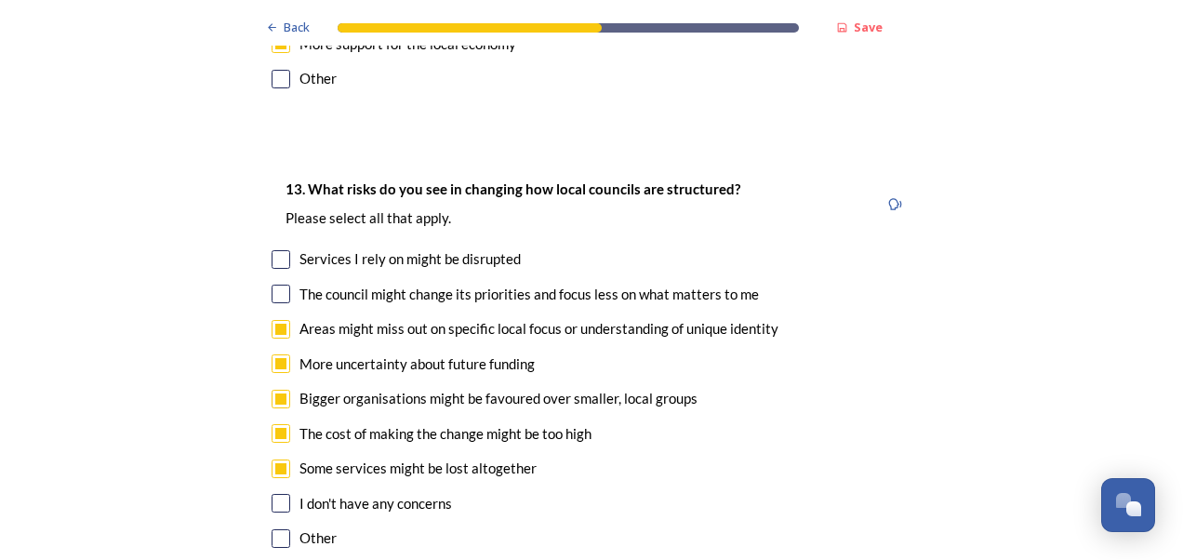
click at [274, 285] on input "checkbox" at bounding box center [281, 294] width 19 height 19
checkbox input "true"
click at [274, 250] on input "checkbox" at bounding box center [281, 259] width 19 height 19
checkbox input "true"
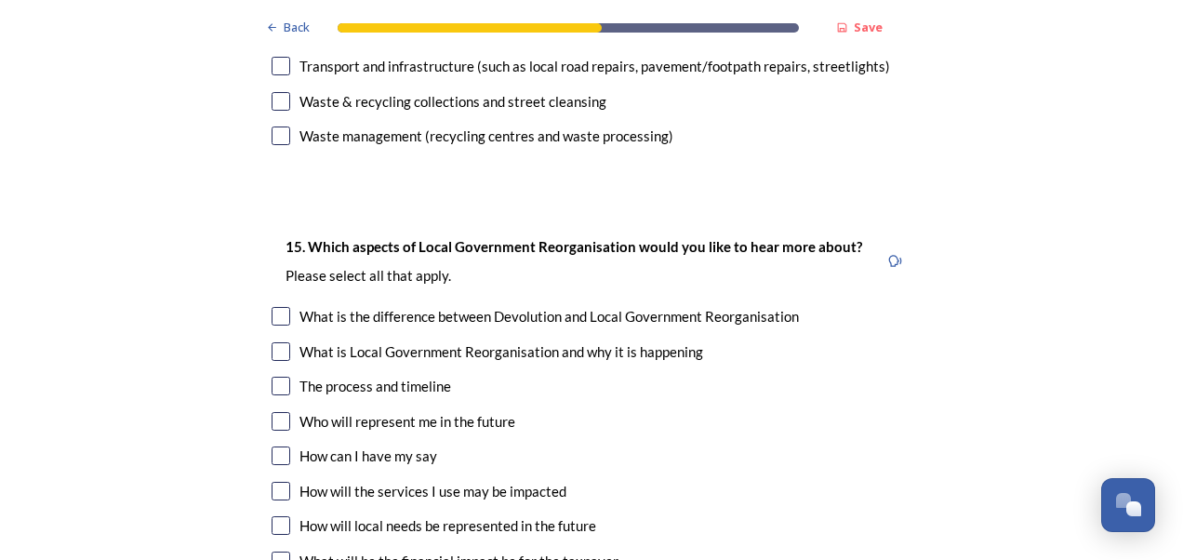
scroll to position [5301, 0]
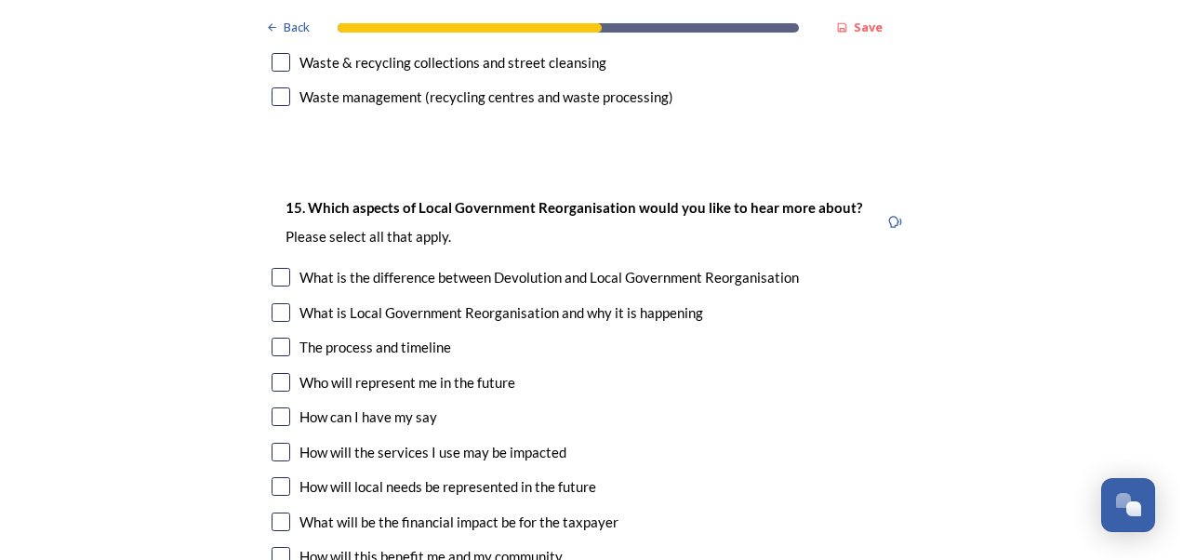
click at [276, 338] on input "checkbox" at bounding box center [281, 347] width 19 height 19
checkbox input "true"
click at [272, 443] on input "checkbox" at bounding box center [281, 452] width 19 height 19
checkbox input "true"
click at [272, 513] on input "checkbox" at bounding box center [281, 522] width 19 height 19
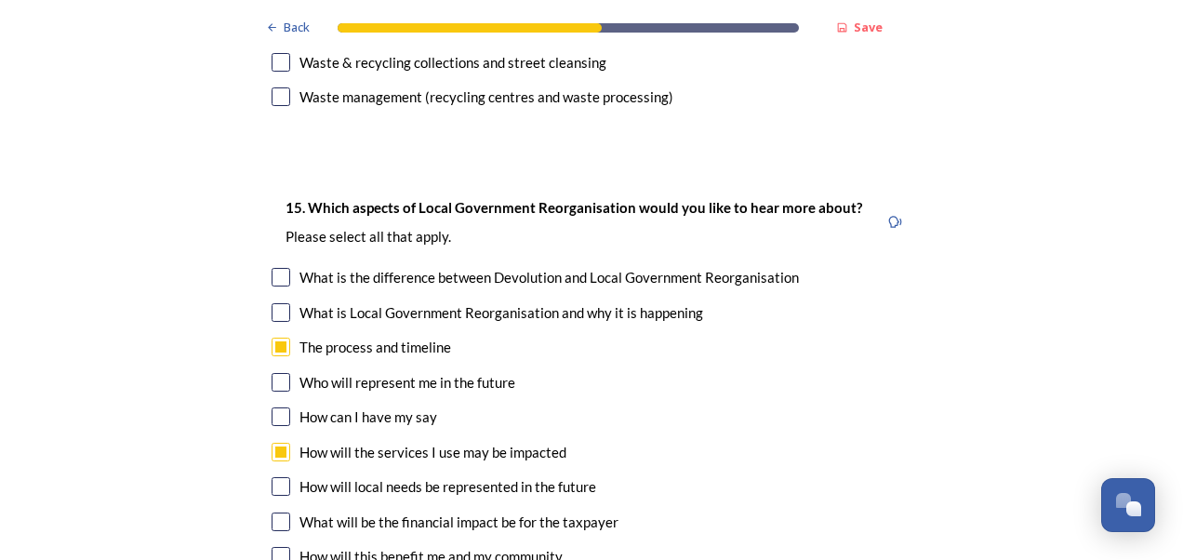
checkbox input "true"
click at [272, 547] on input "checkbox" at bounding box center [281, 556] width 19 height 19
checkbox input "true"
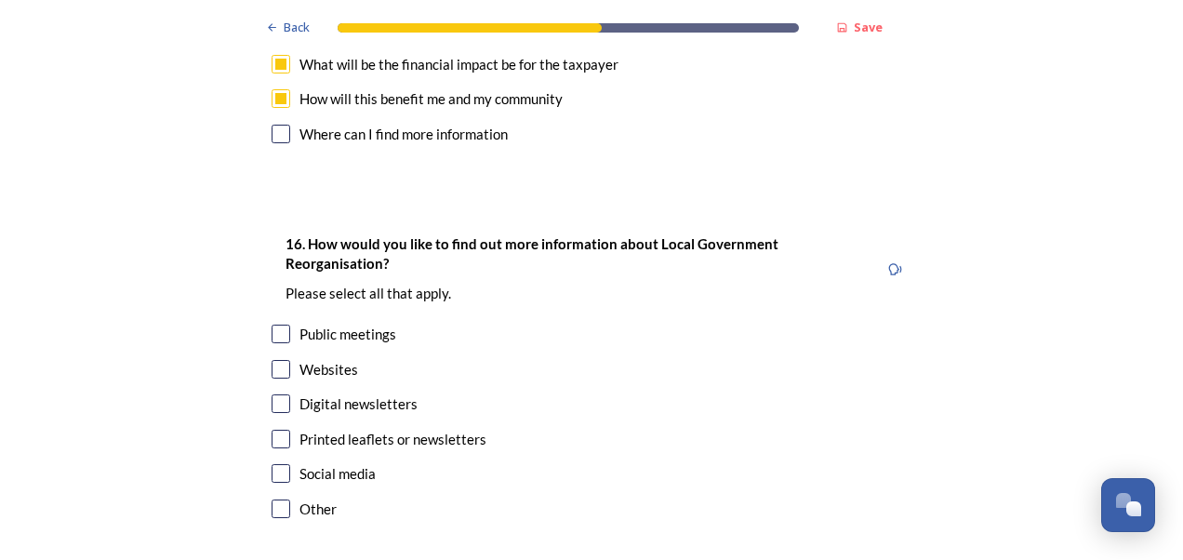
scroll to position [5766, 0]
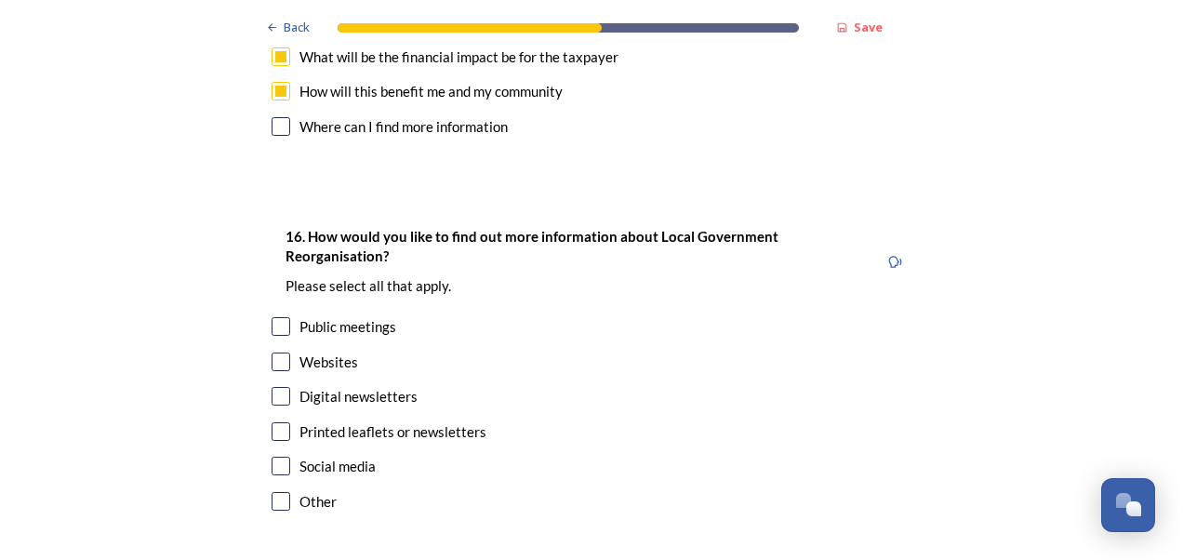
click at [274, 422] on input "checkbox" at bounding box center [281, 431] width 19 height 19
checkbox input "true"
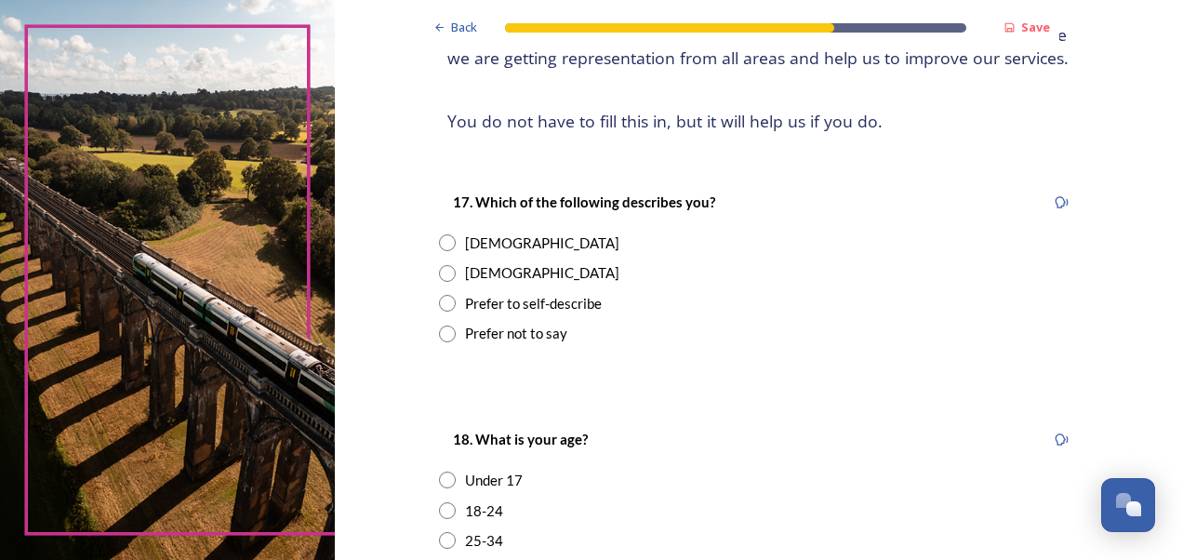
scroll to position [220, 0]
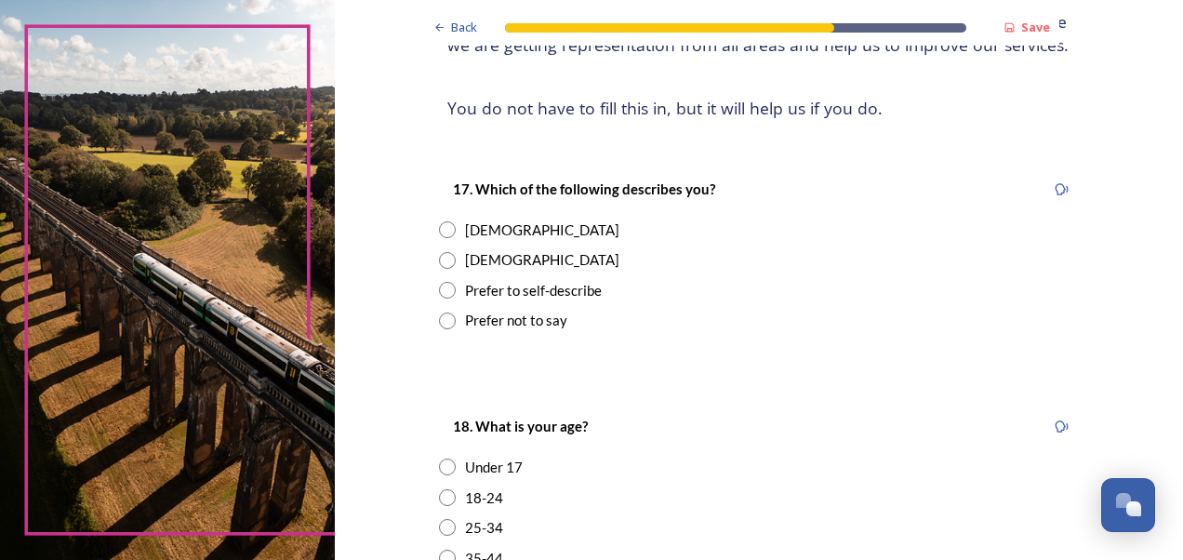
click at [441, 229] on input "radio" at bounding box center [447, 229] width 17 height 17
radio input "true"
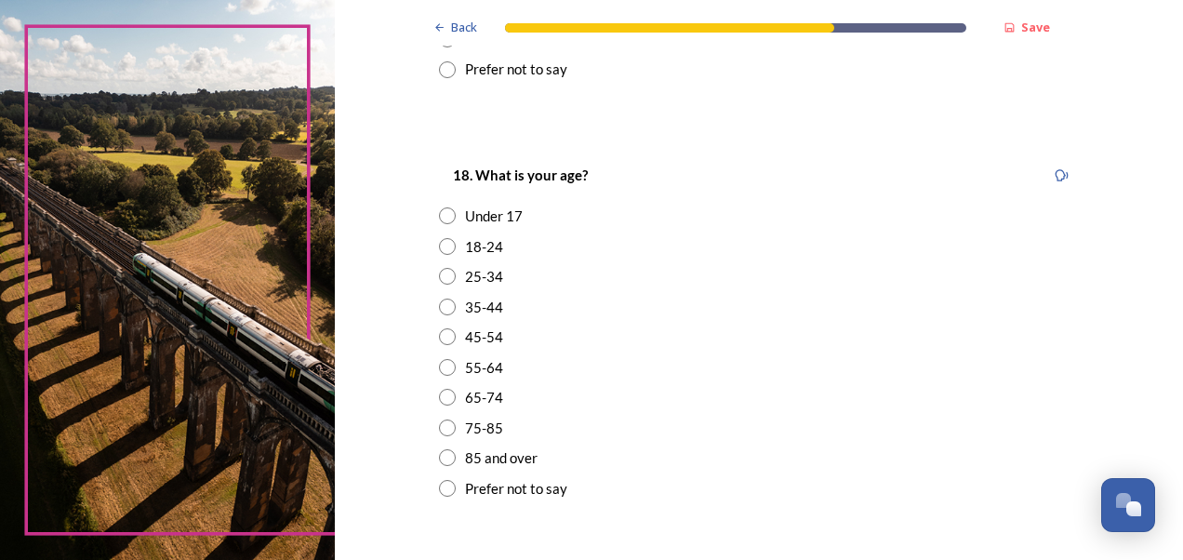
scroll to position [521, 0]
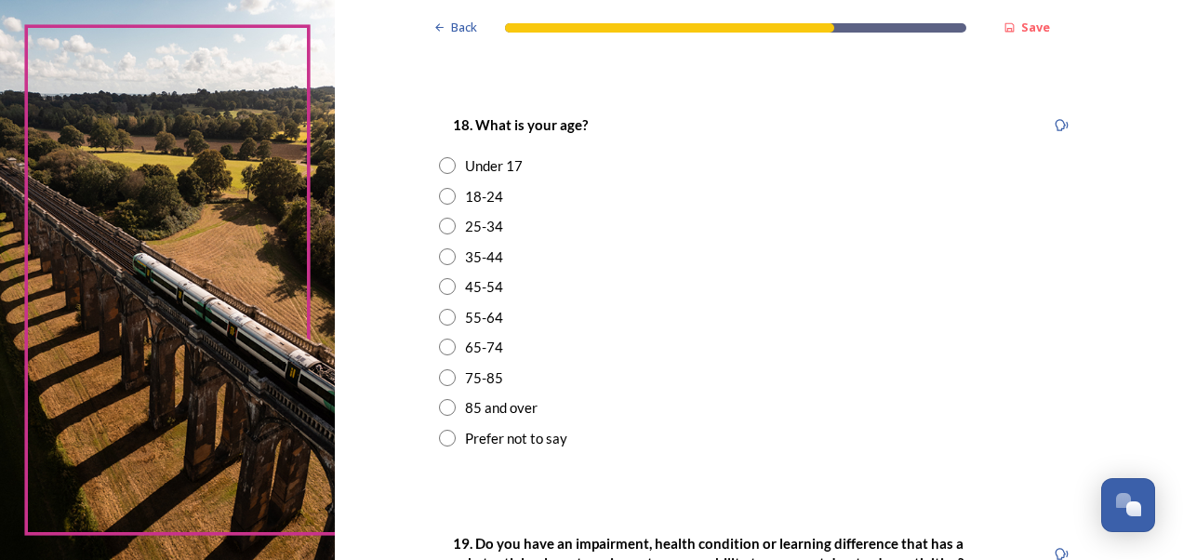
click at [439, 290] on input "radio" at bounding box center [447, 286] width 17 height 17
radio input "true"
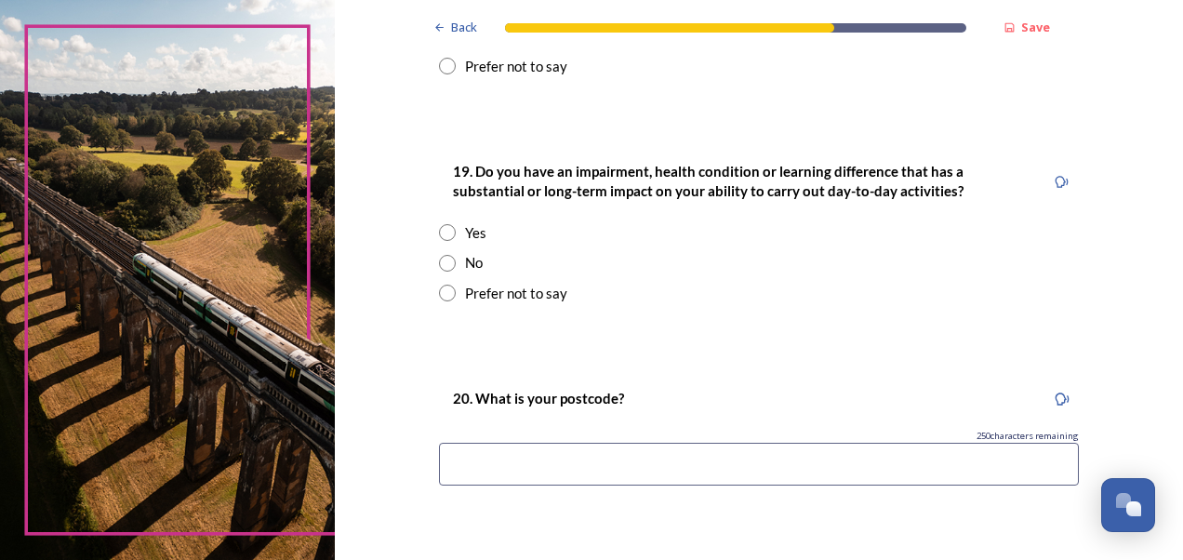
scroll to position [899, 0]
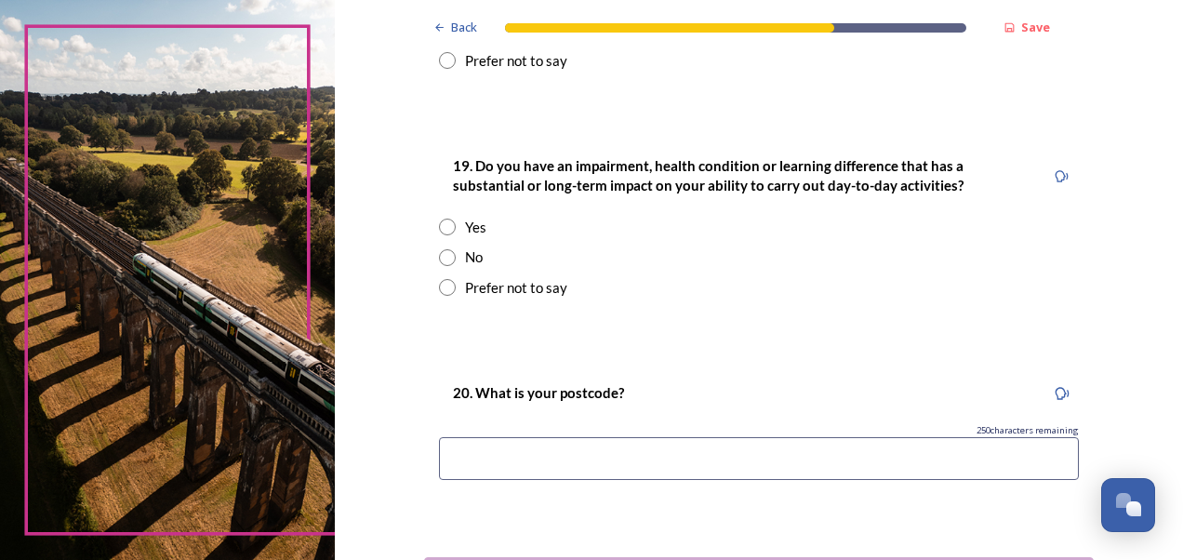
click at [439, 259] on input "radio" at bounding box center [447, 257] width 17 height 17
radio input "true"
click at [774, 458] on input at bounding box center [759, 458] width 640 height 43
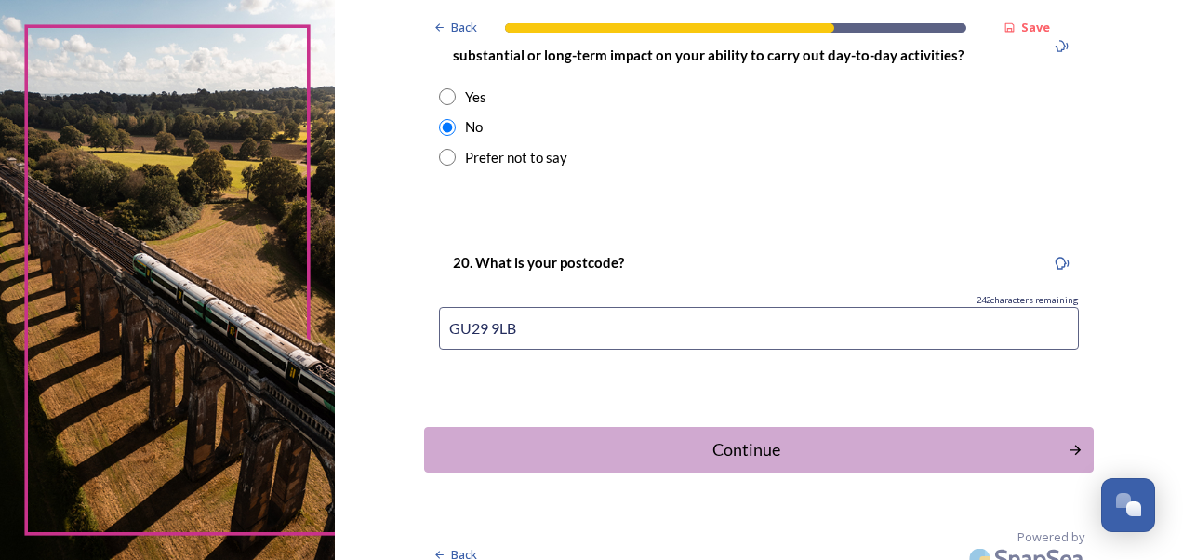
scroll to position [1048, 0]
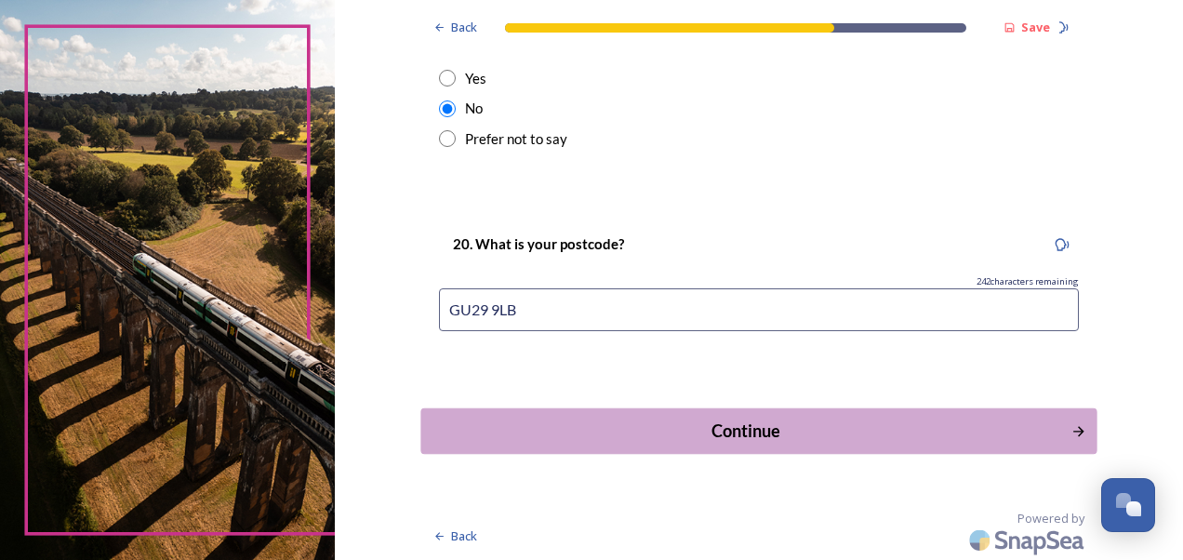
type input "GU29 9LB"
click at [784, 425] on div "Continue" at bounding box center [746, 431] width 630 height 25
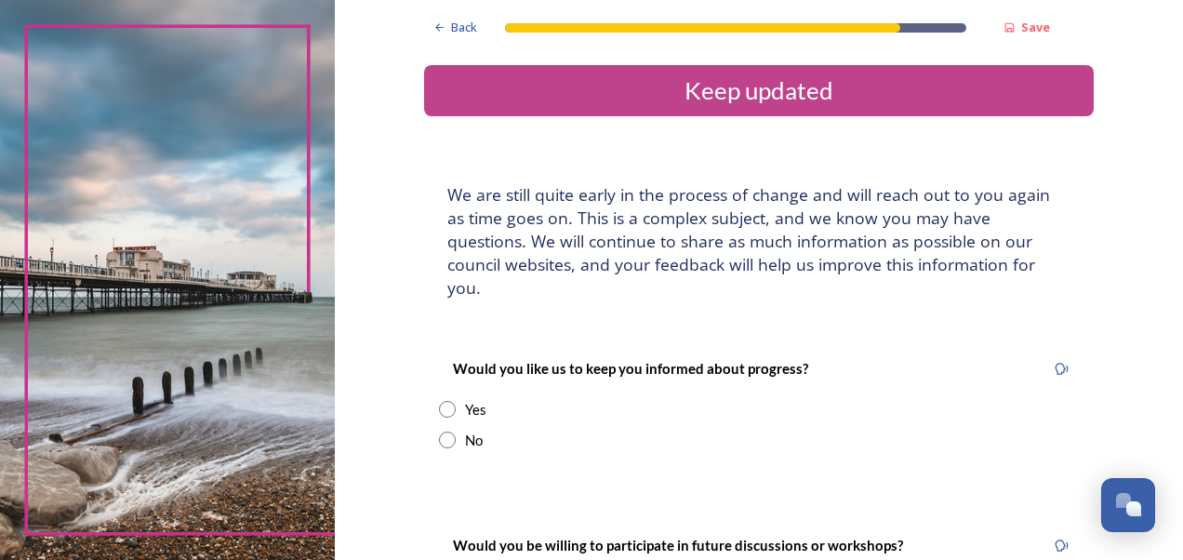
click at [439, 432] on input "radio" at bounding box center [447, 440] width 17 height 17
radio input "true"
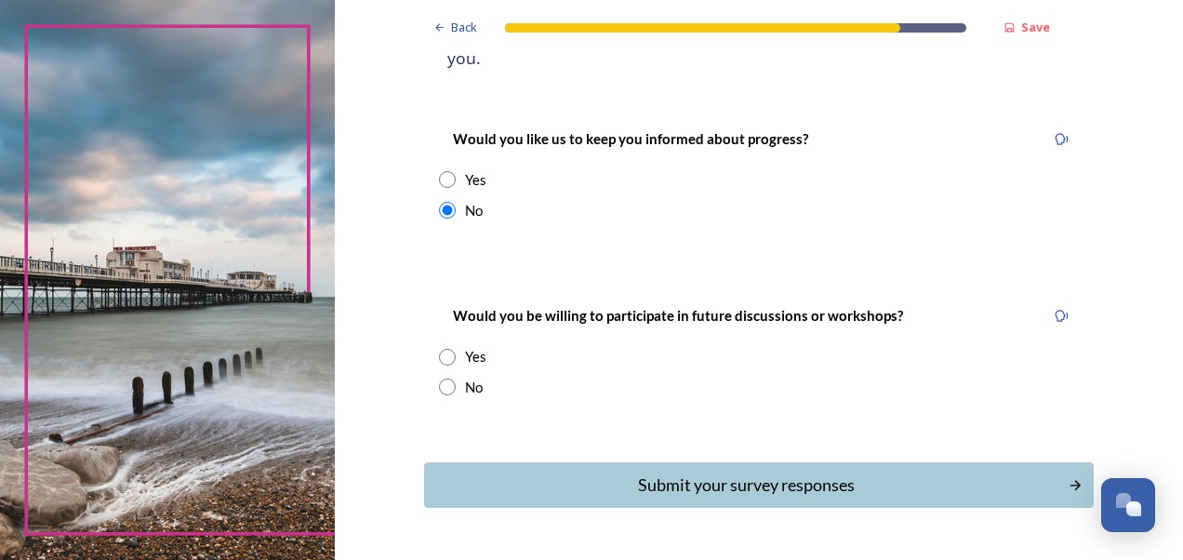
scroll to position [246, 0]
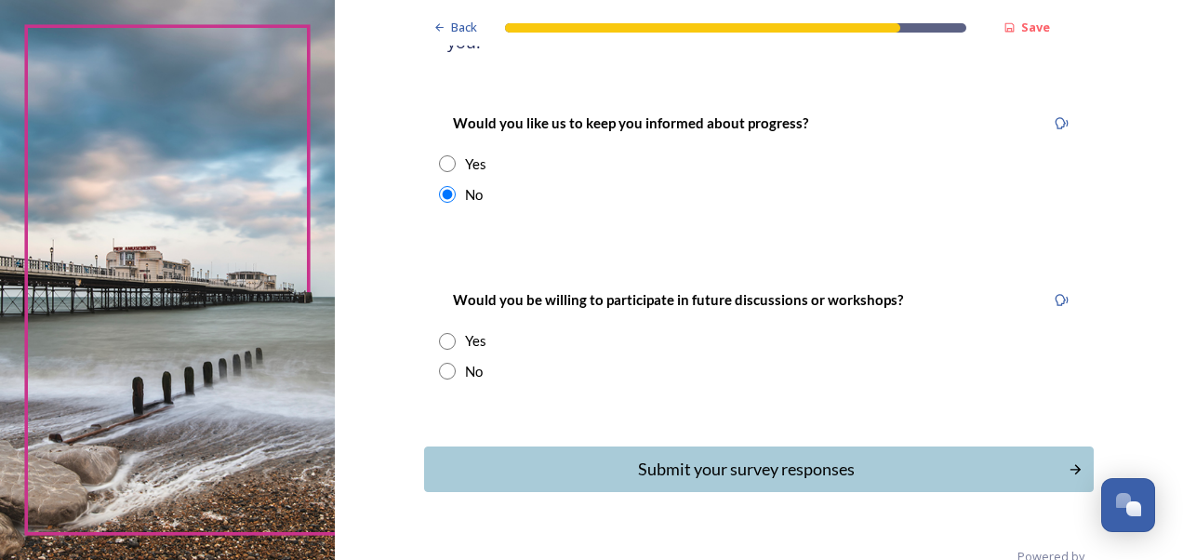
click at [439, 363] on input "radio" at bounding box center [447, 371] width 17 height 17
radio input "true"
click at [628, 457] on div "Submit your survey responses" at bounding box center [746, 469] width 630 height 25
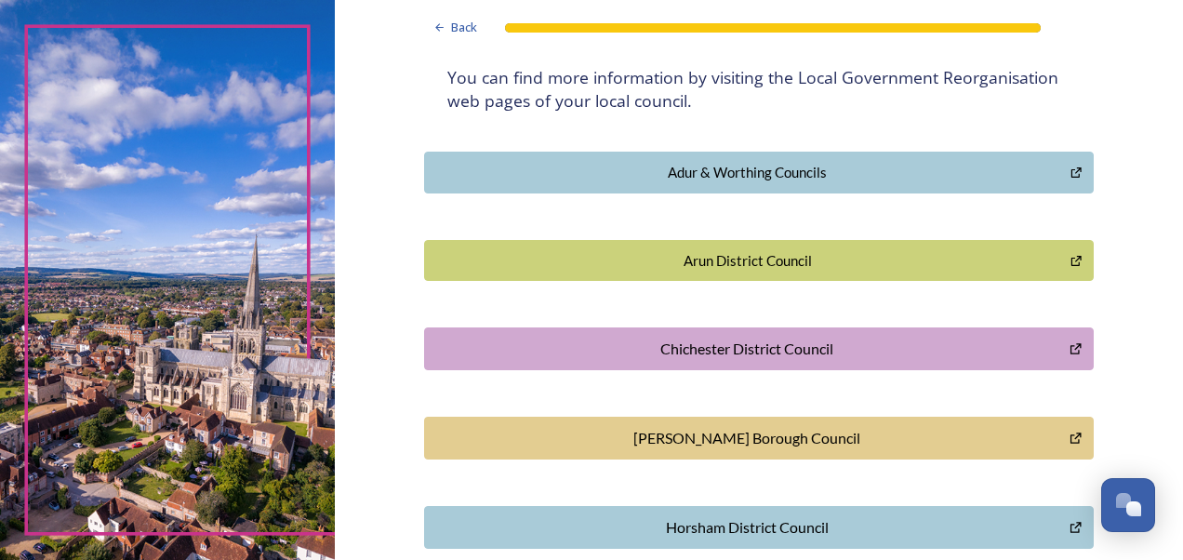
scroll to position [634, 0]
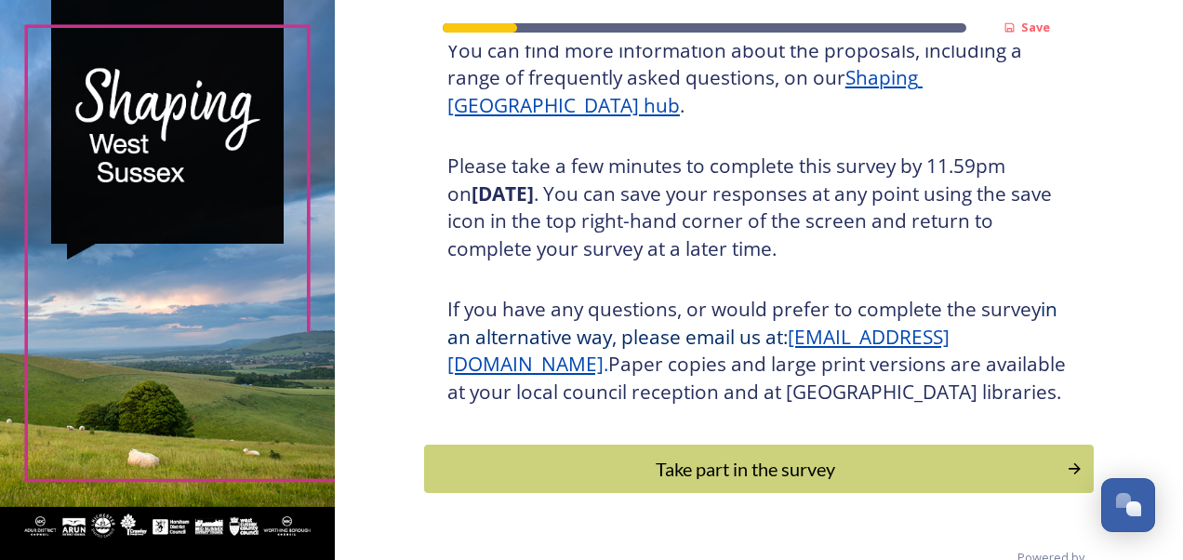
scroll to position [333, 0]
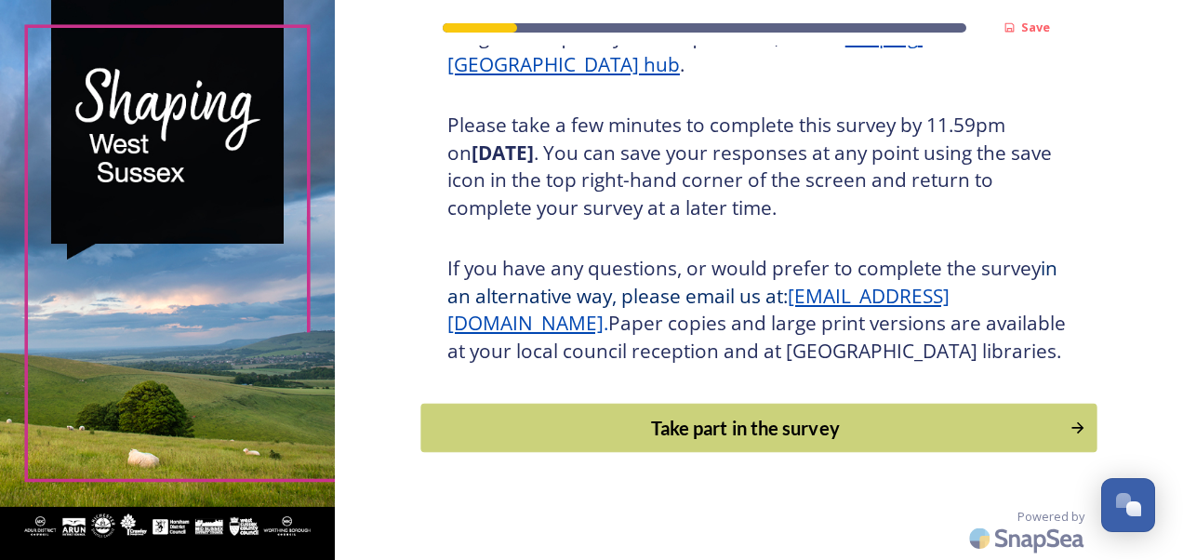
click at [826, 434] on div "Take part in the survey" at bounding box center [745, 428] width 629 height 28
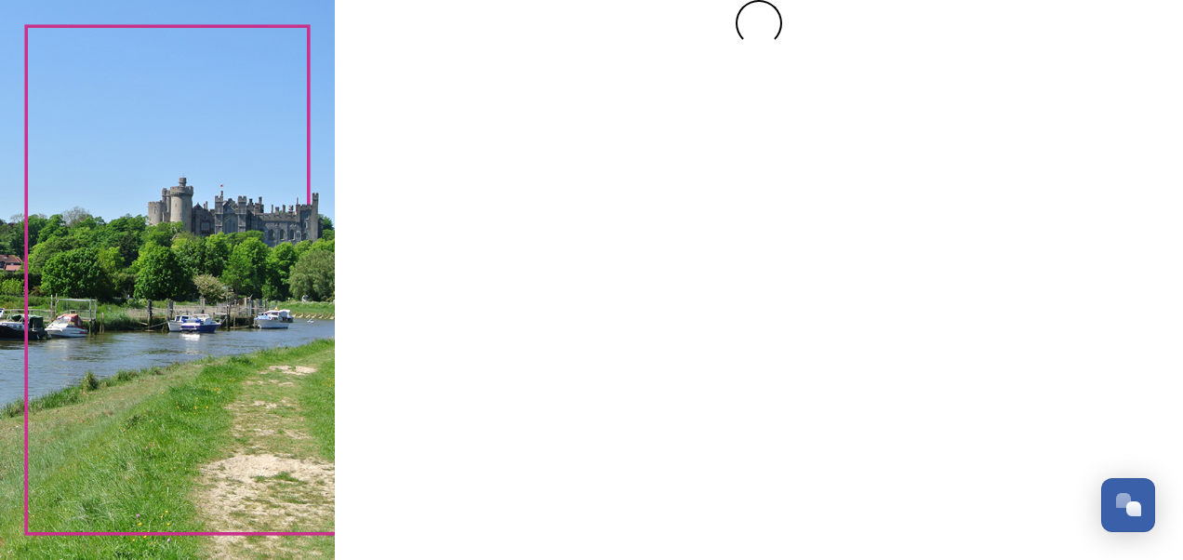
scroll to position [0, 0]
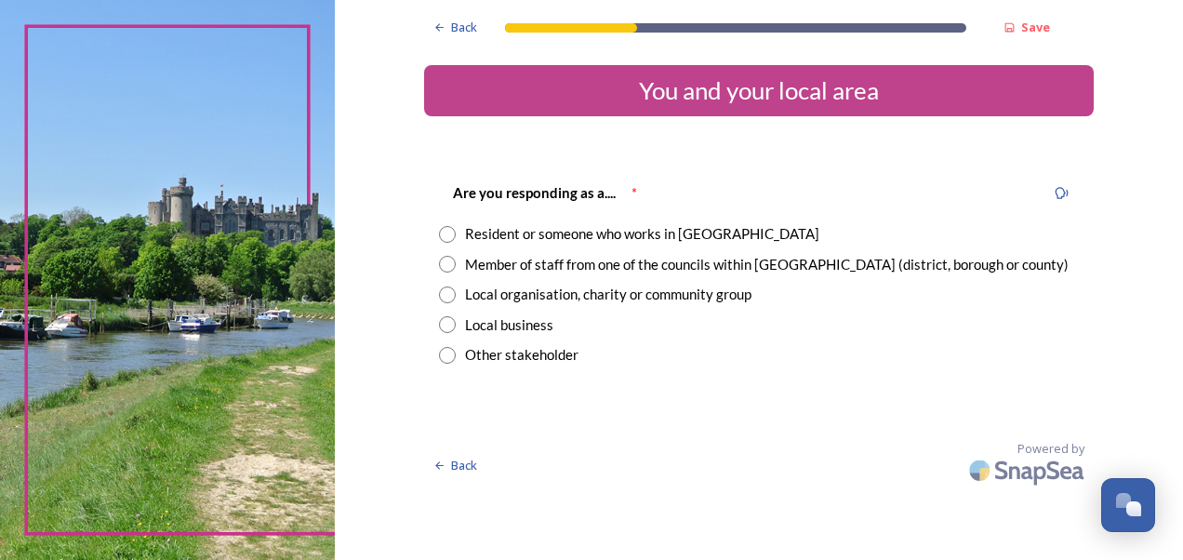
click at [441, 262] on input "radio" at bounding box center [447, 264] width 17 height 17
radio input "true"
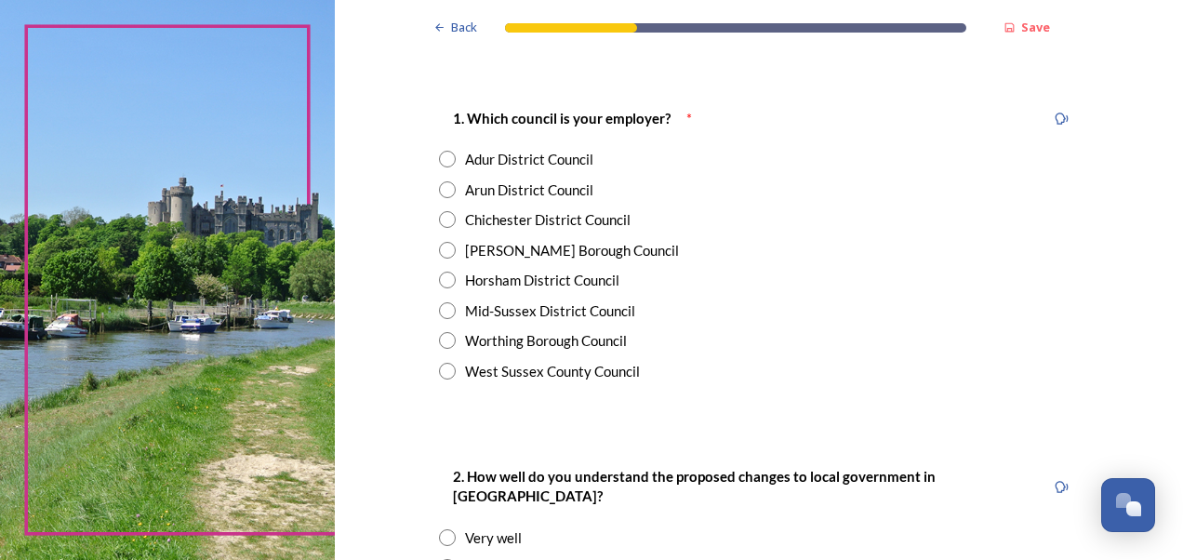
scroll to position [344, 0]
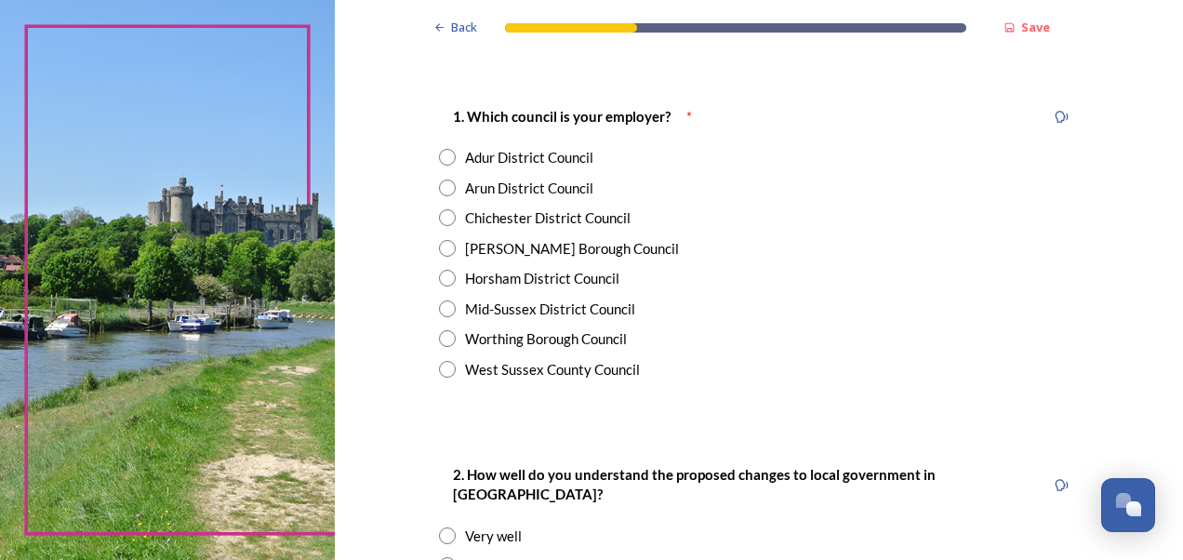
click at [443, 376] on input "radio" at bounding box center [447, 369] width 17 height 17
radio input "true"
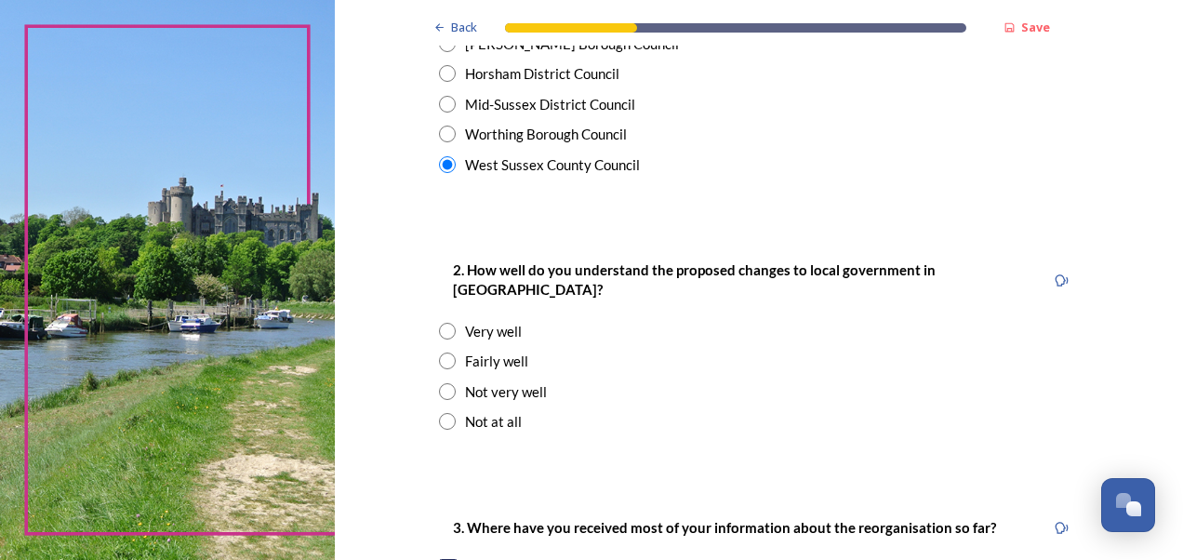
scroll to position [625, 0]
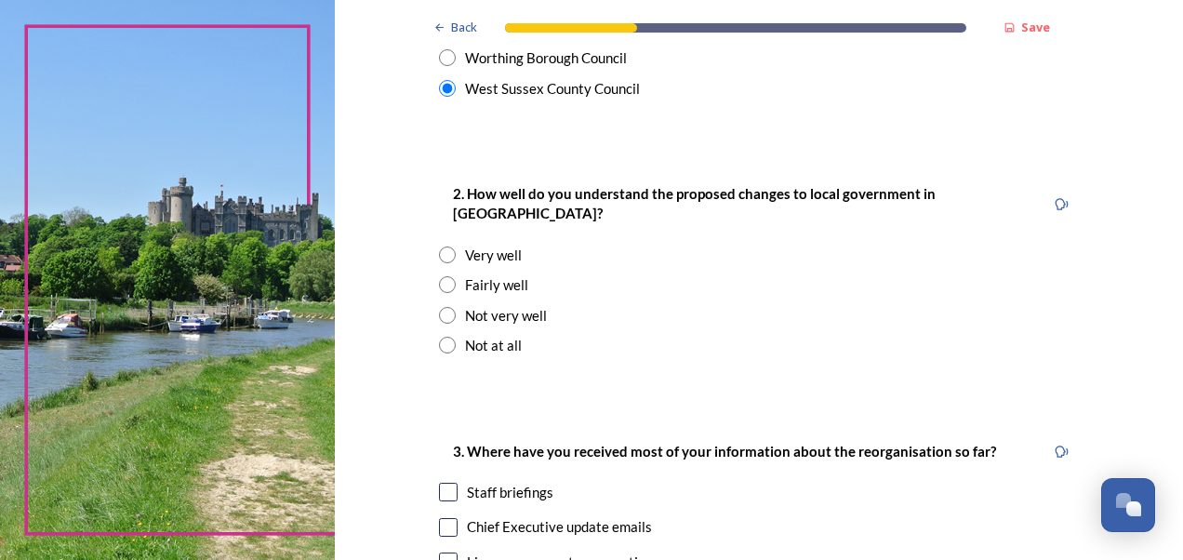
click at [440, 247] on input "radio" at bounding box center [447, 255] width 17 height 17
radio input "true"
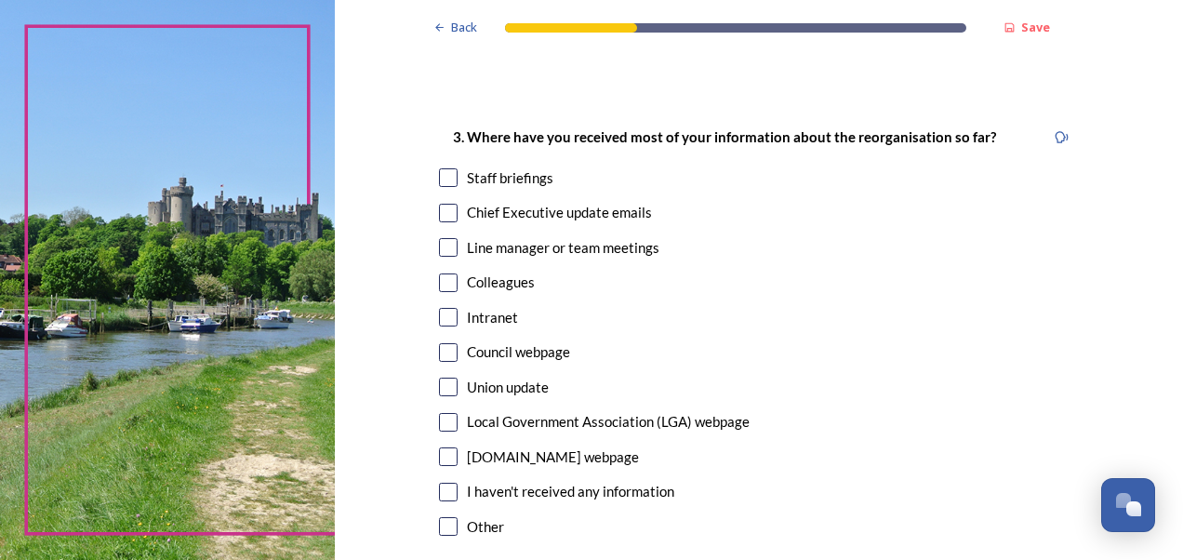
scroll to position [984, 0]
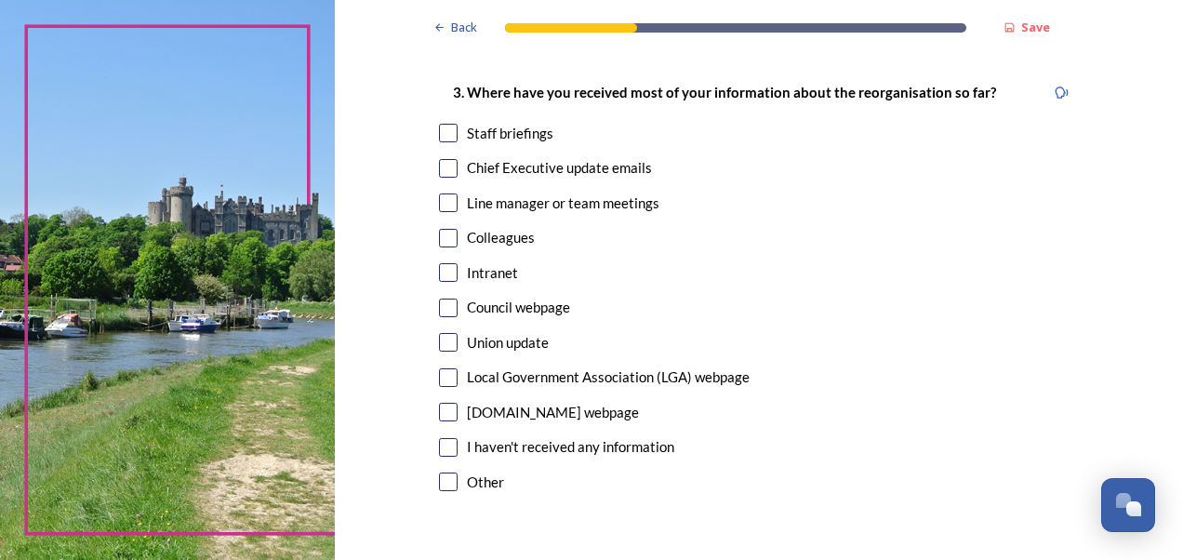
click at [439, 124] on input "checkbox" at bounding box center [448, 133] width 19 height 19
checkbox input "true"
click at [439, 159] on input "checkbox" at bounding box center [448, 168] width 19 height 19
checkbox input "true"
click at [441, 194] on input "checkbox" at bounding box center [448, 203] width 19 height 19
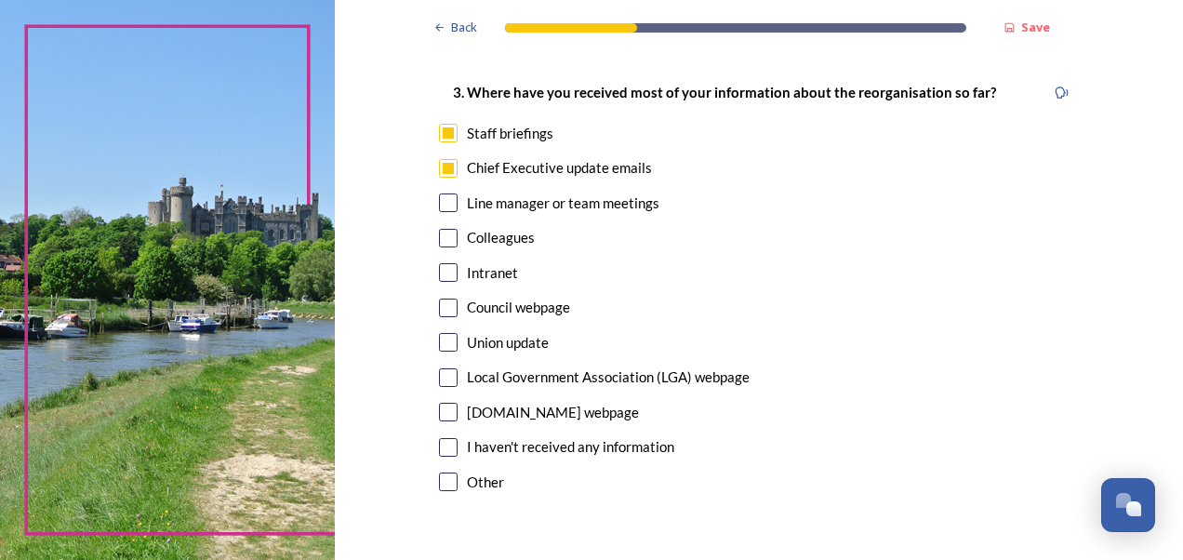
checkbox input "true"
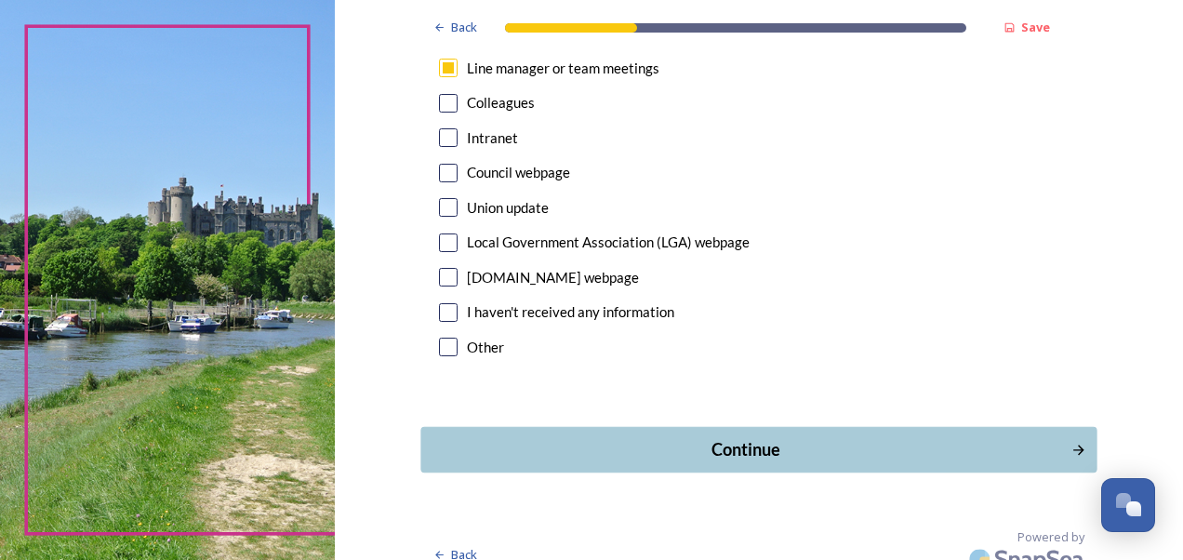
click at [768, 437] on div "Continue" at bounding box center [746, 449] width 630 height 25
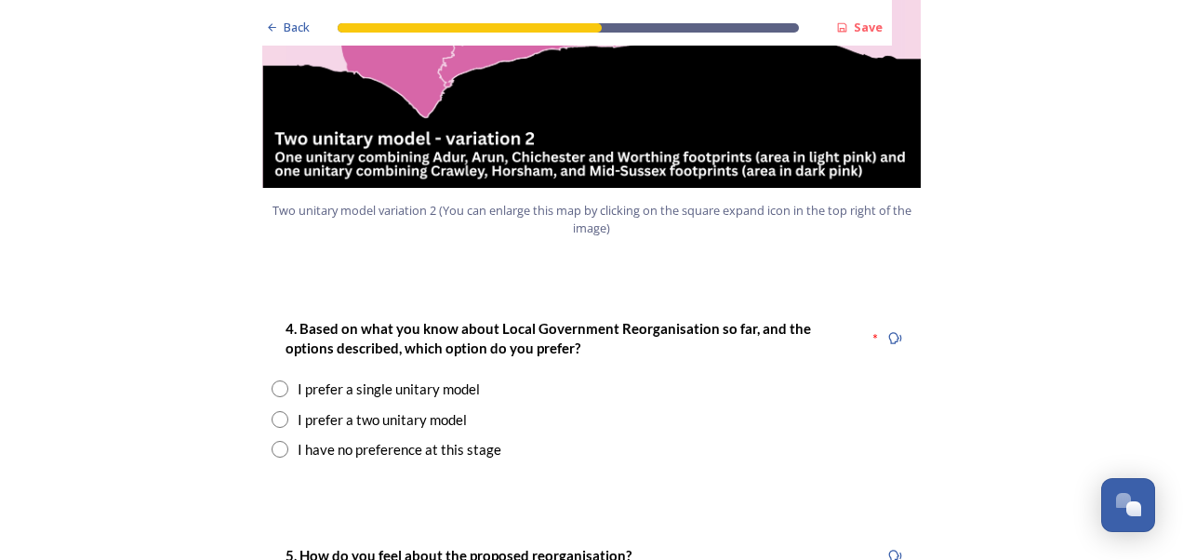
scroll to position [2300, 0]
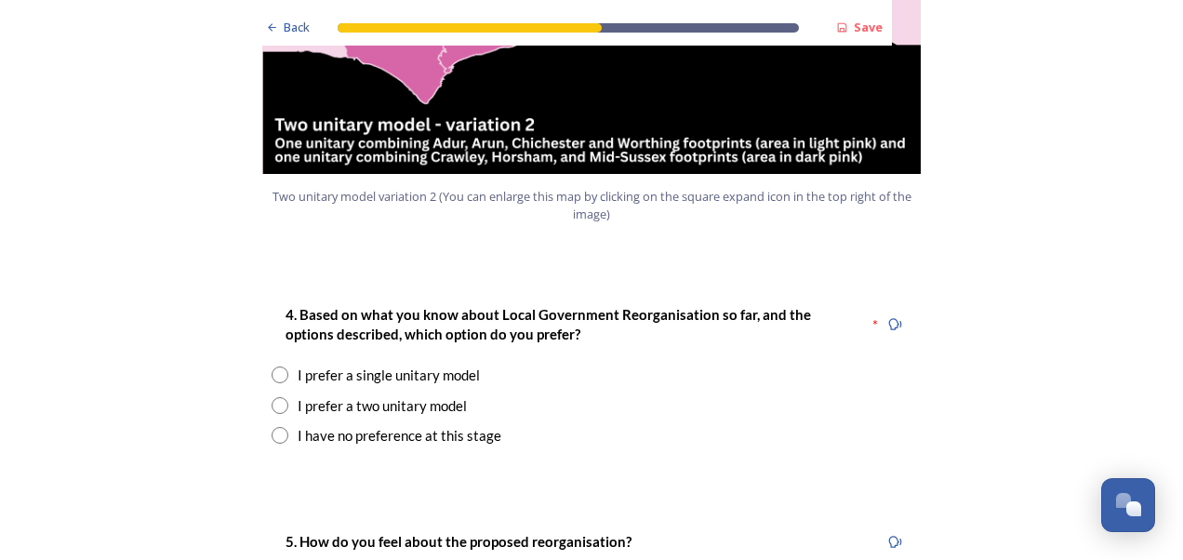
click at [275, 367] on input "radio" at bounding box center [280, 375] width 17 height 17
radio input "true"
click at [275, 397] on input "radio" at bounding box center [280, 405] width 17 height 17
radio input "true"
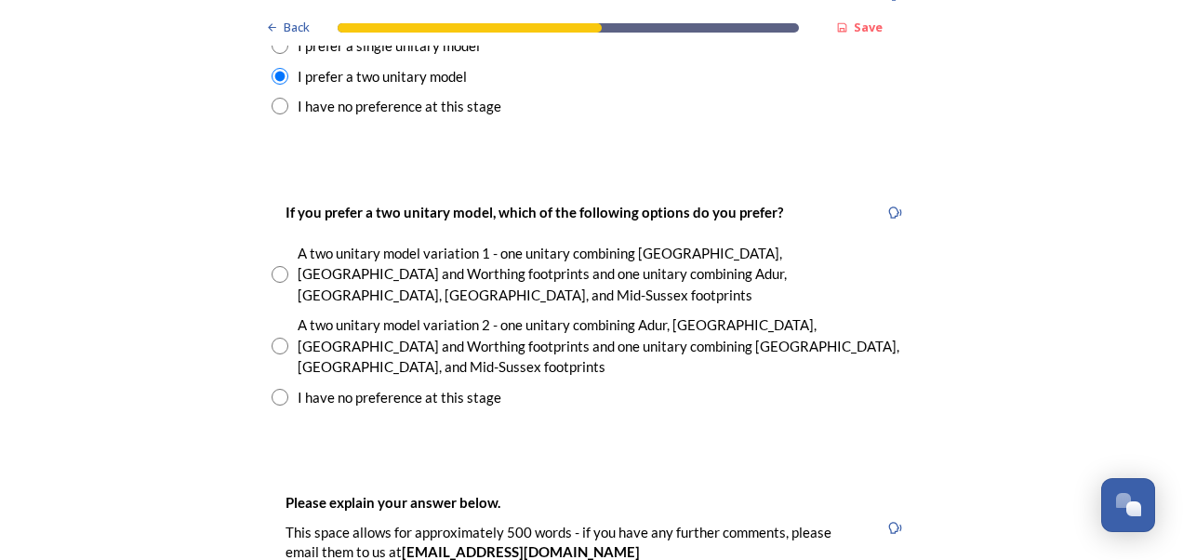
scroll to position [2659, 0]
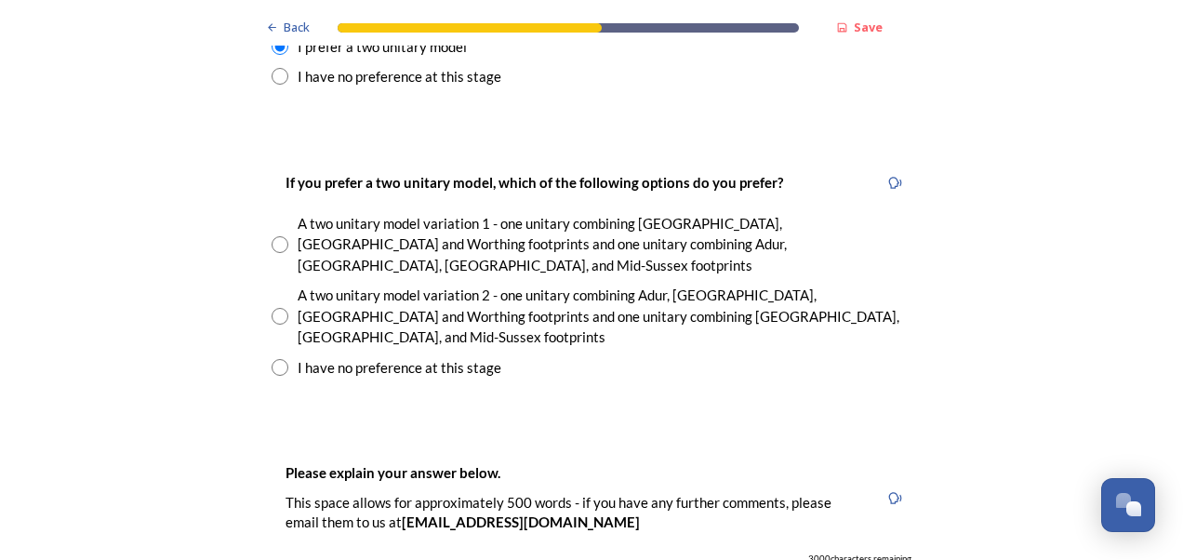
click at [278, 236] on input "radio" at bounding box center [280, 244] width 17 height 17
radio input "true"
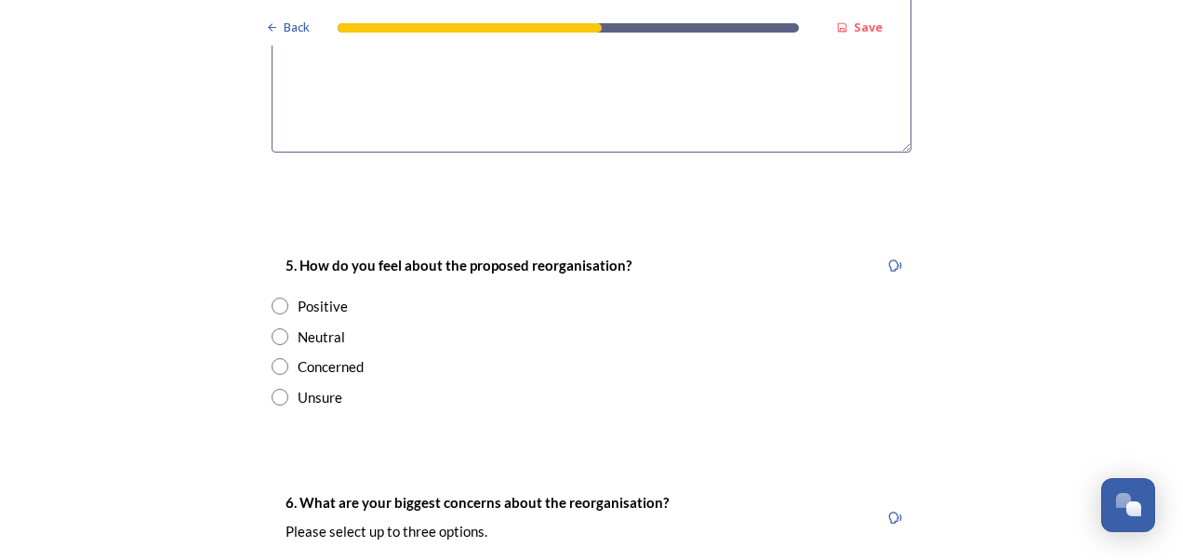
scroll to position [3290, 0]
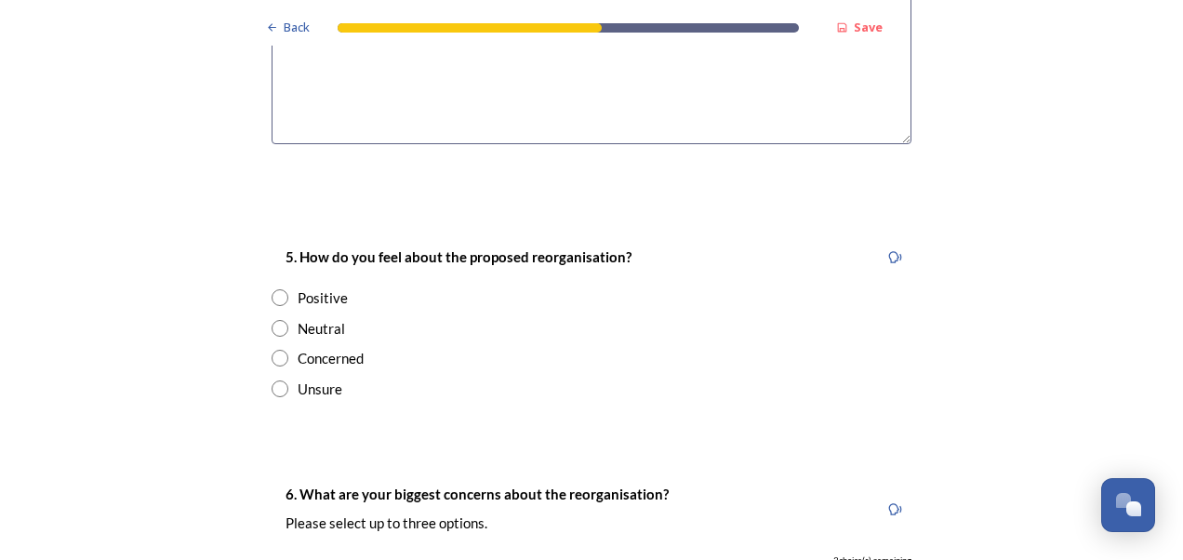
type textarea "I think that it would be better to have 2 similar sized authorities."
click at [273, 350] on input "radio" at bounding box center [280, 358] width 17 height 17
radio input "true"
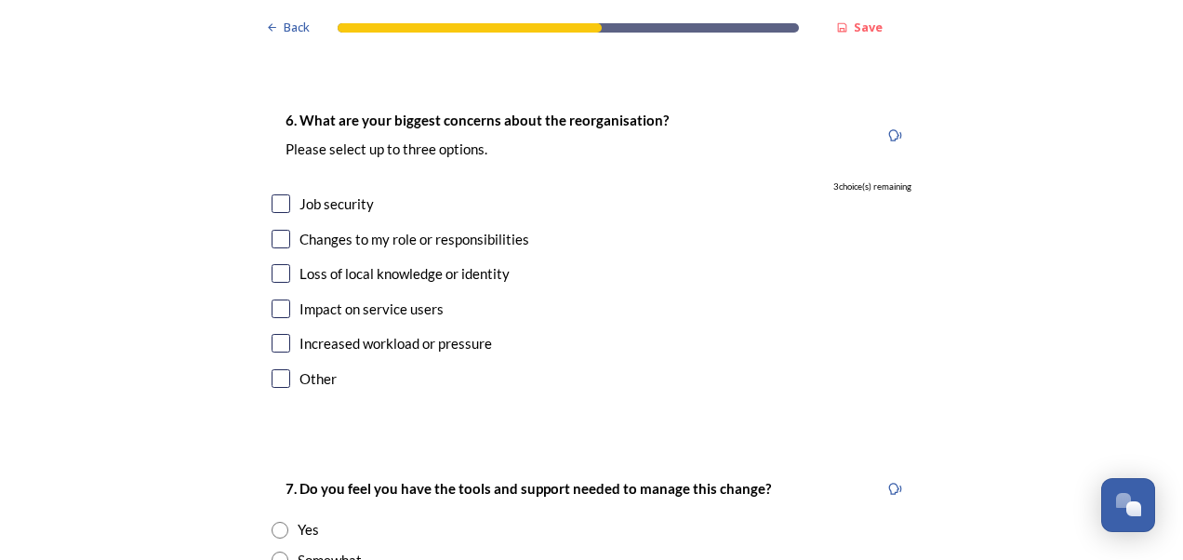
scroll to position [3656, 0]
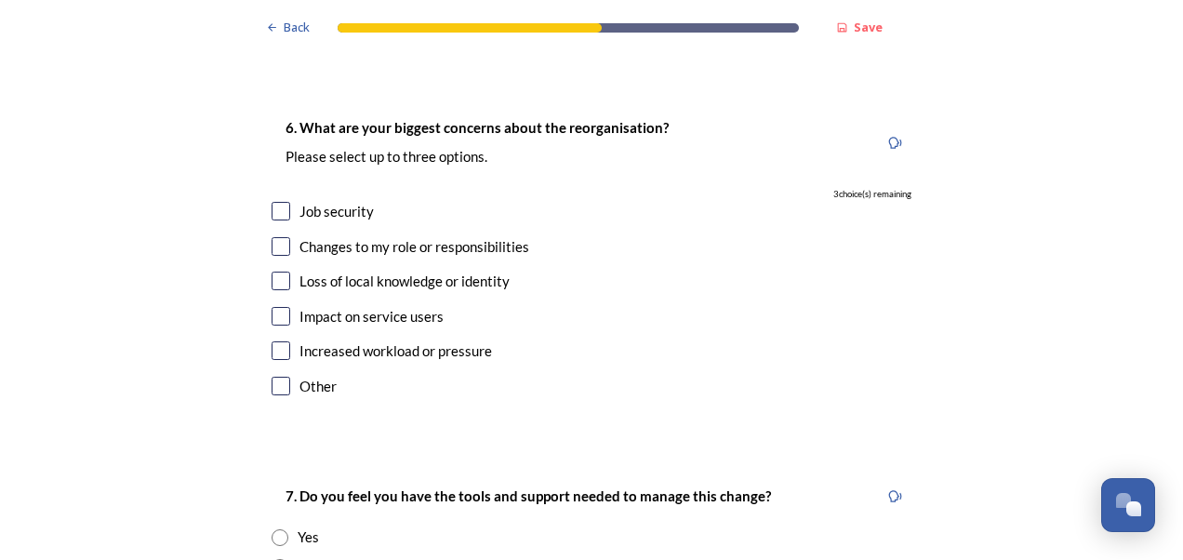
click at [272, 202] on input "checkbox" at bounding box center [281, 211] width 19 height 19
checkbox input "true"
click at [274, 237] on input "checkbox" at bounding box center [281, 246] width 19 height 19
click at [276, 237] on input "checkbox" at bounding box center [281, 246] width 19 height 19
checkbox input "false"
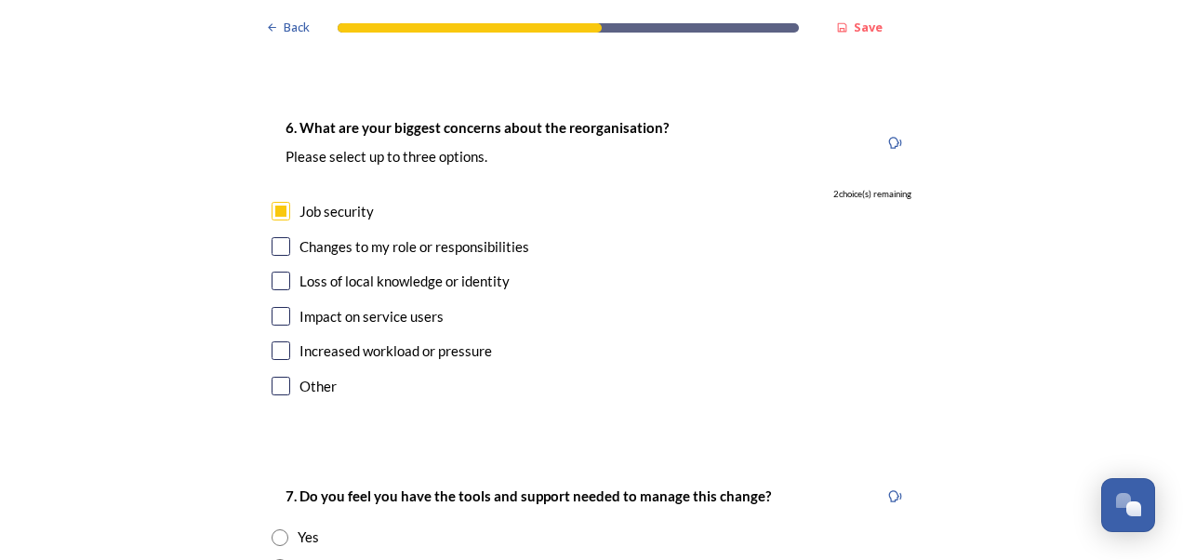
click at [277, 307] on input "checkbox" at bounding box center [281, 316] width 19 height 19
checkbox input "true"
click at [276, 272] on input "checkbox" at bounding box center [281, 281] width 19 height 19
checkbox input "true"
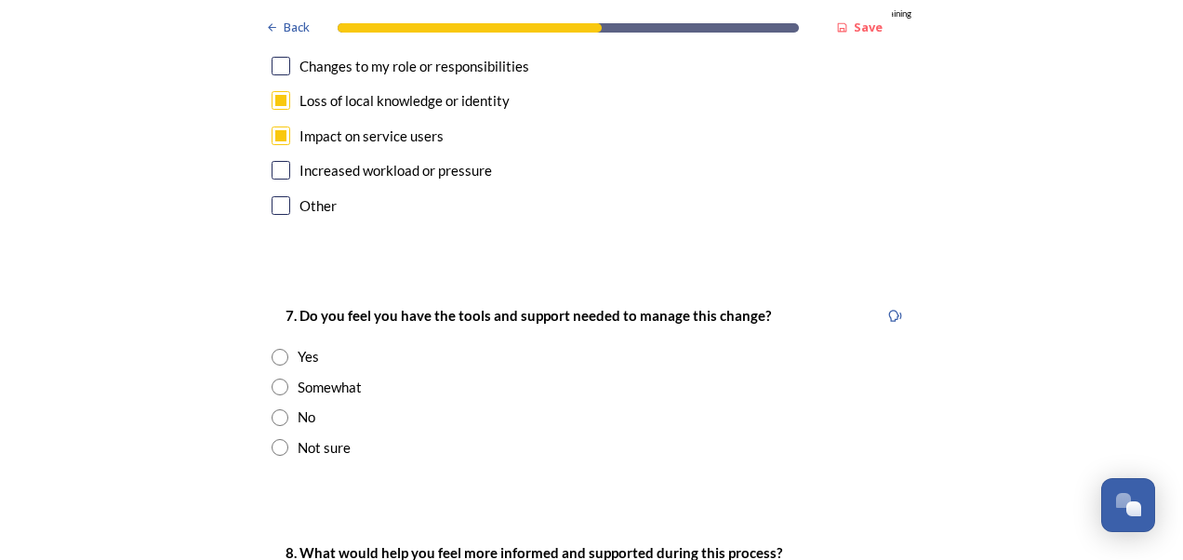
scroll to position [3896, 0]
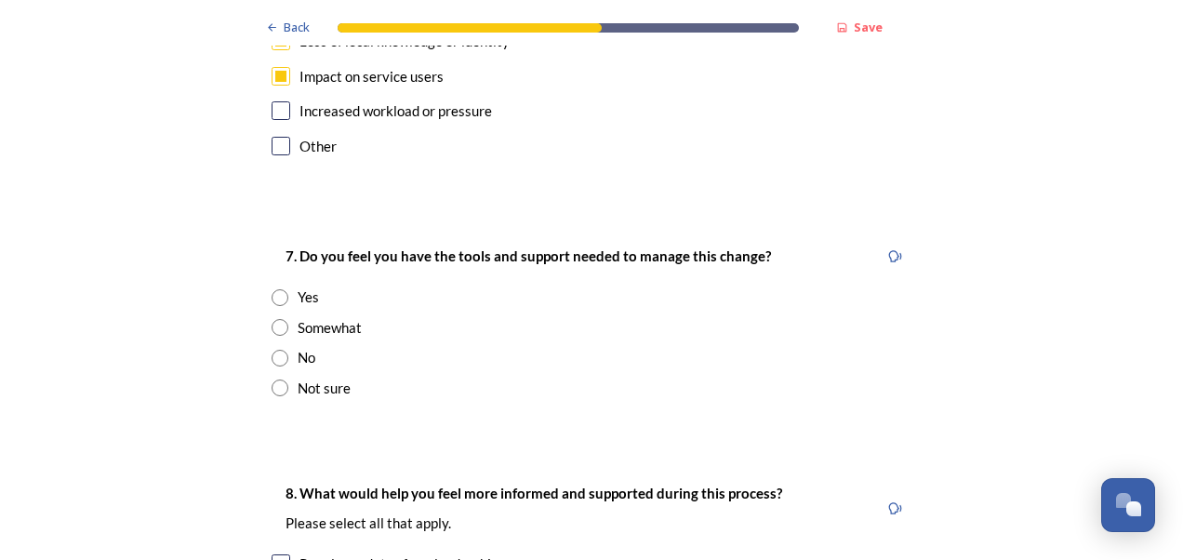
click at [277, 319] on input "radio" at bounding box center [280, 327] width 17 height 17
radio input "true"
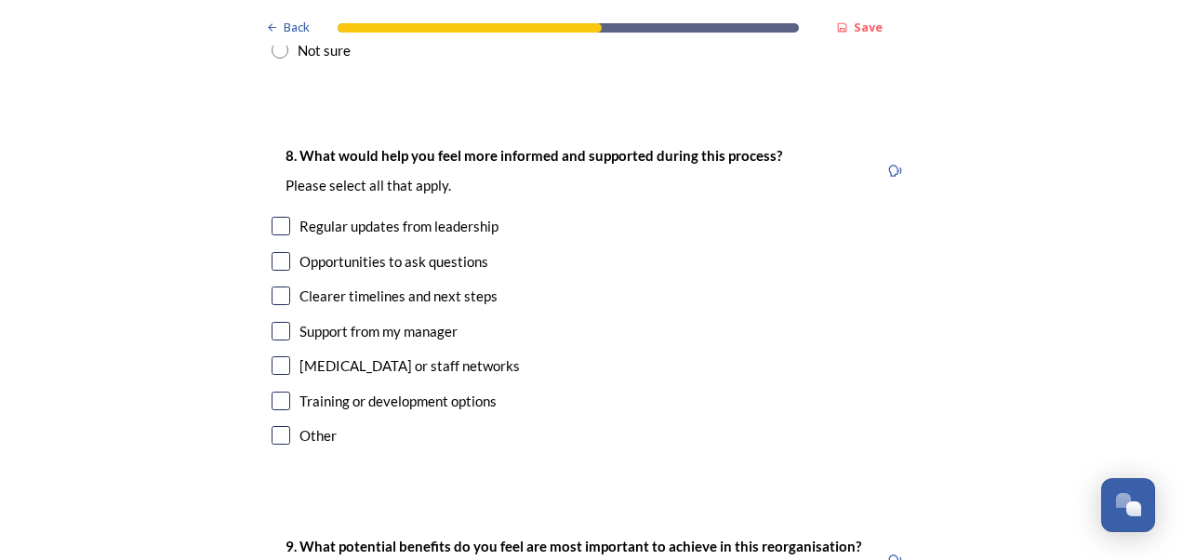
scroll to position [4226, 0]
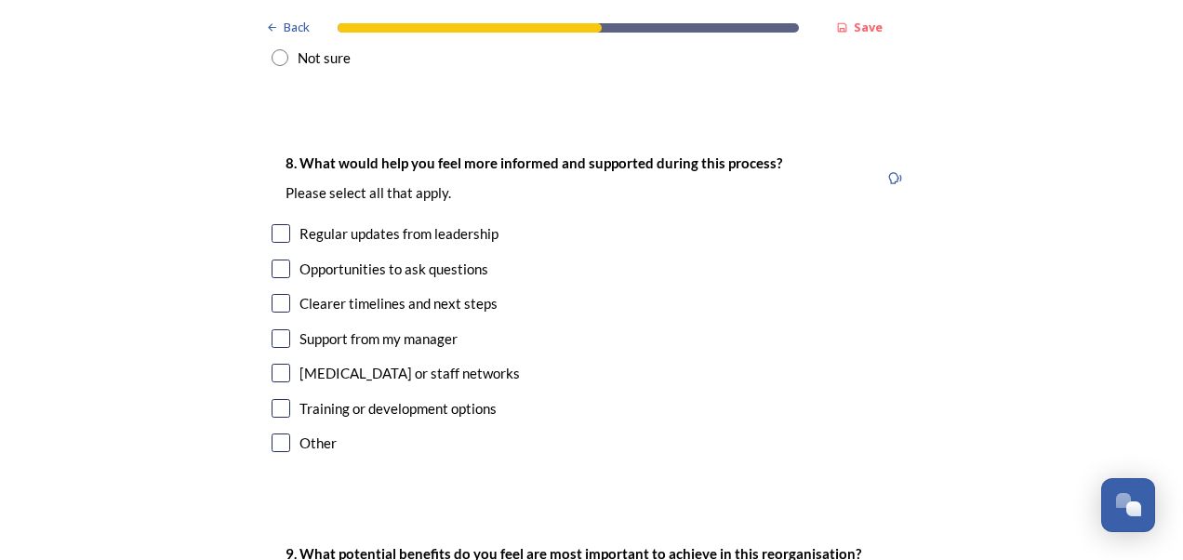
click at [272, 294] on input "checkbox" at bounding box center [281, 303] width 19 height 19
checkbox input "true"
click at [274, 399] on input "checkbox" at bounding box center [281, 408] width 19 height 19
checkbox input "true"
click at [274, 224] on input "checkbox" at bounding box center [281, 233] width 19 height 19
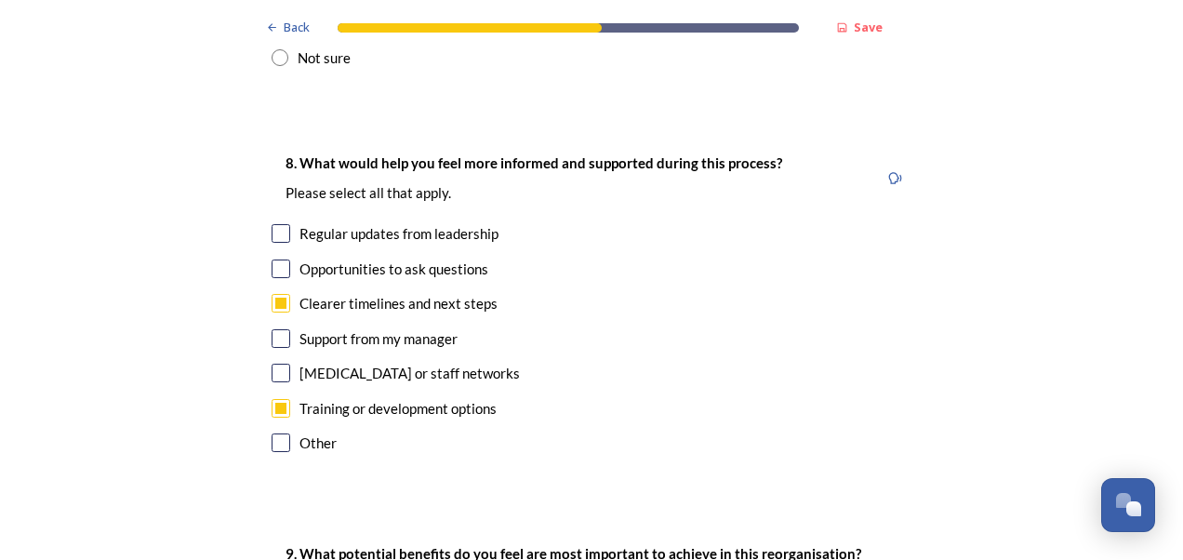
checkbox input "true"
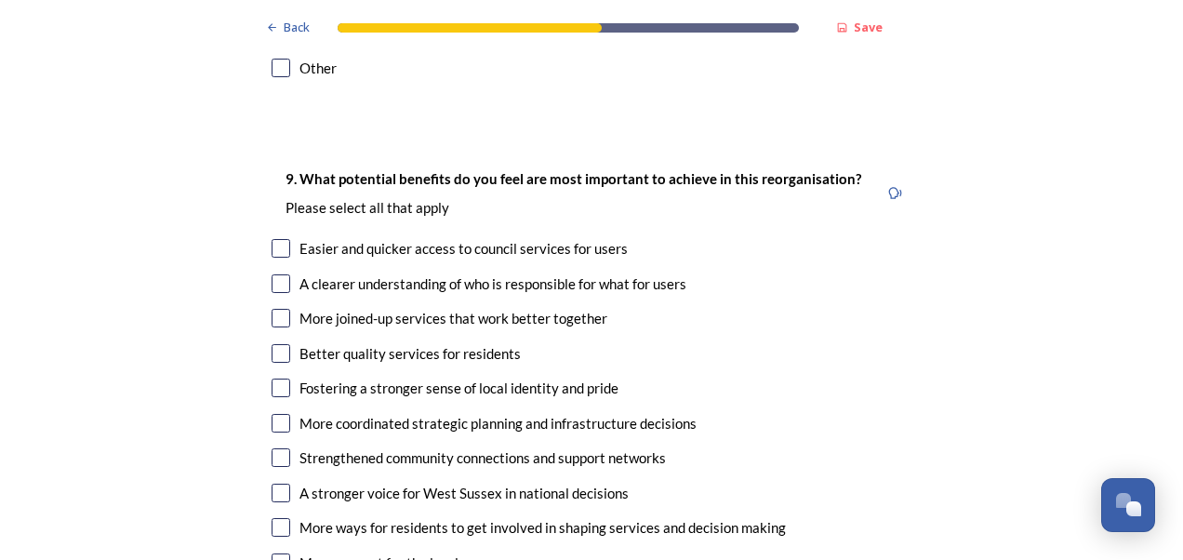
scroll to position [4631, 0]
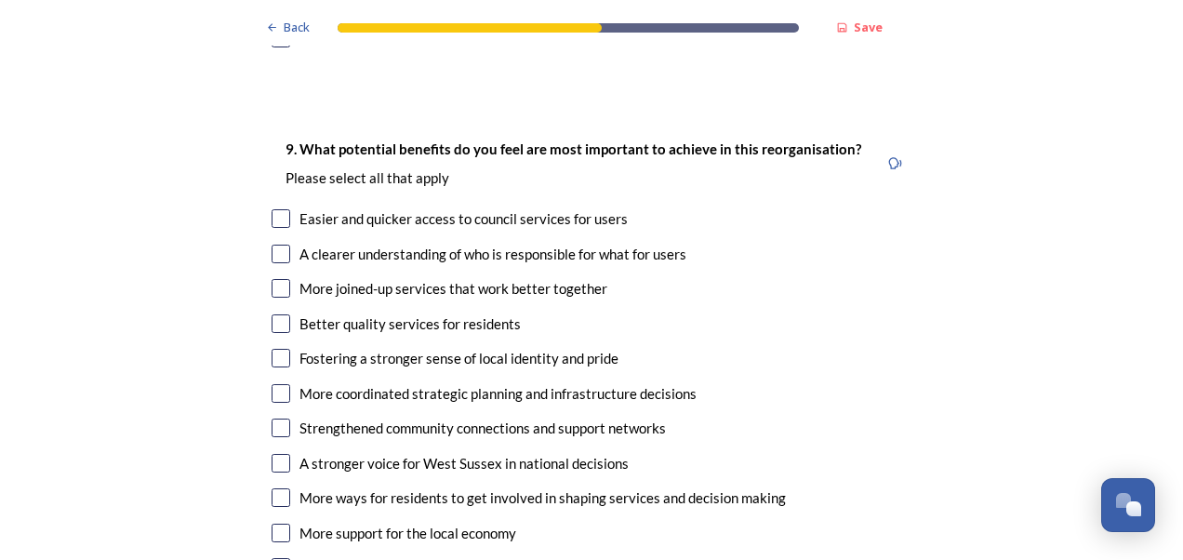
click at [277, 279] on input "checkbox" at bounding box center [281, 288] width 19 height 19
checkbox input "true"
click at [274, 314] on input "checkbox" at bounding box center [281, 323] width 19 height 19
checkbox input "true"
click at [275, 349] on input "checkbox" at bounding box center [281, 358] width 19 height 19
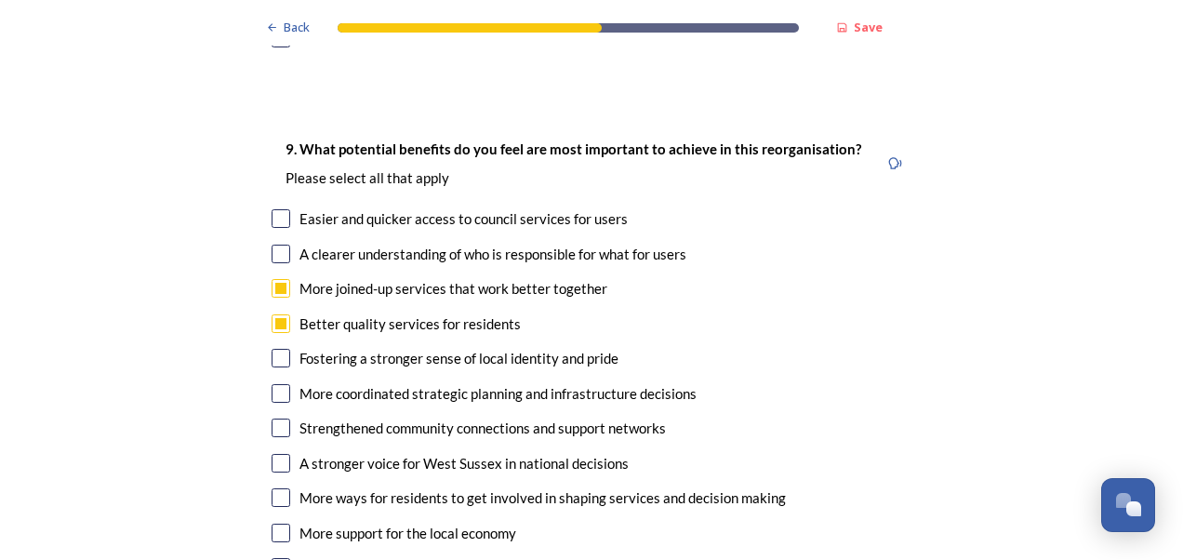
checkbox input "true"
click at [275, 454] on input "checkbox" at bounding box center [281, 463] width 19 height 19
checkbox input "true"
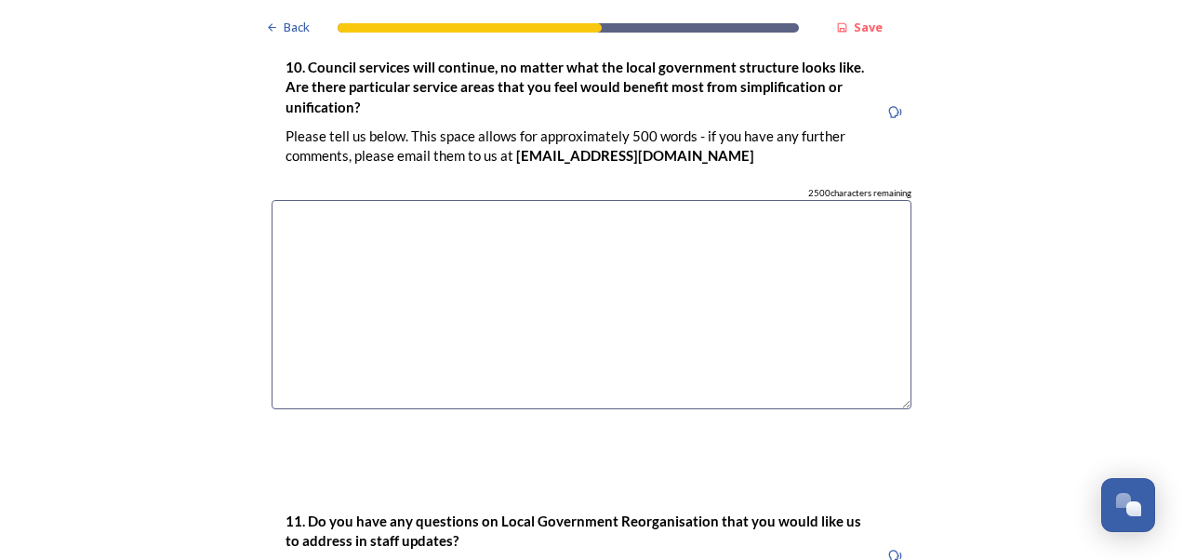
scroll to position [5684, 0]
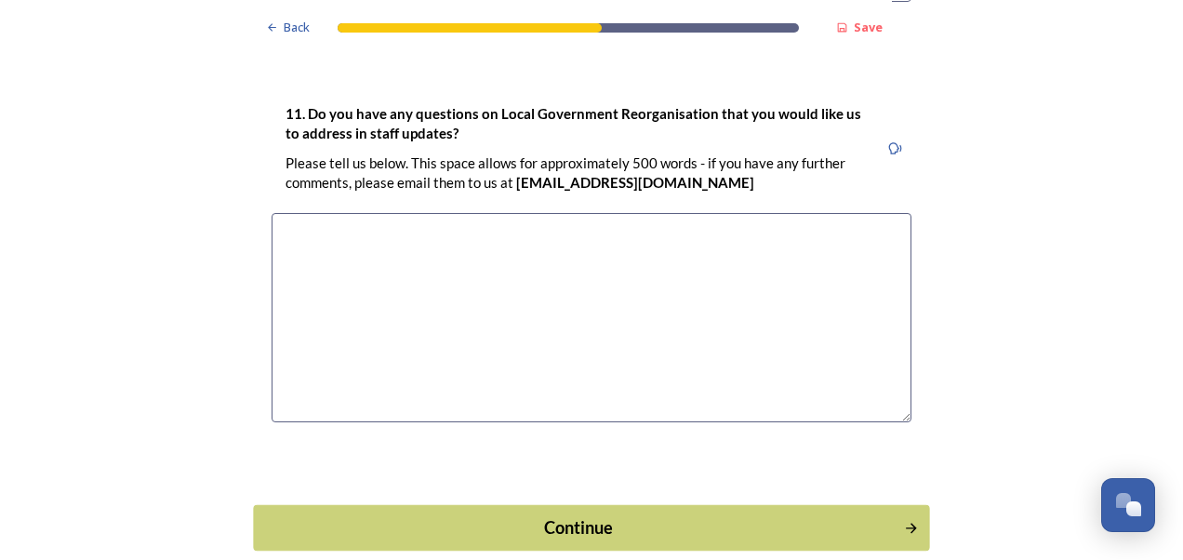
click at [695, 514] on div "Continue" at bounding box center [579, 526] width 630 height 25
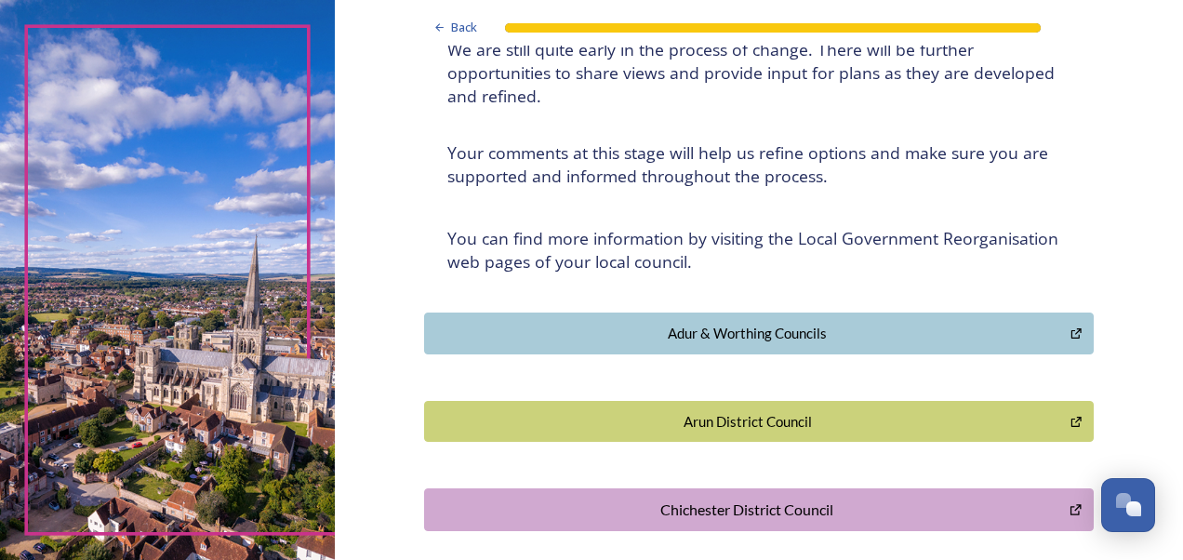
scroll to position [443, 0]
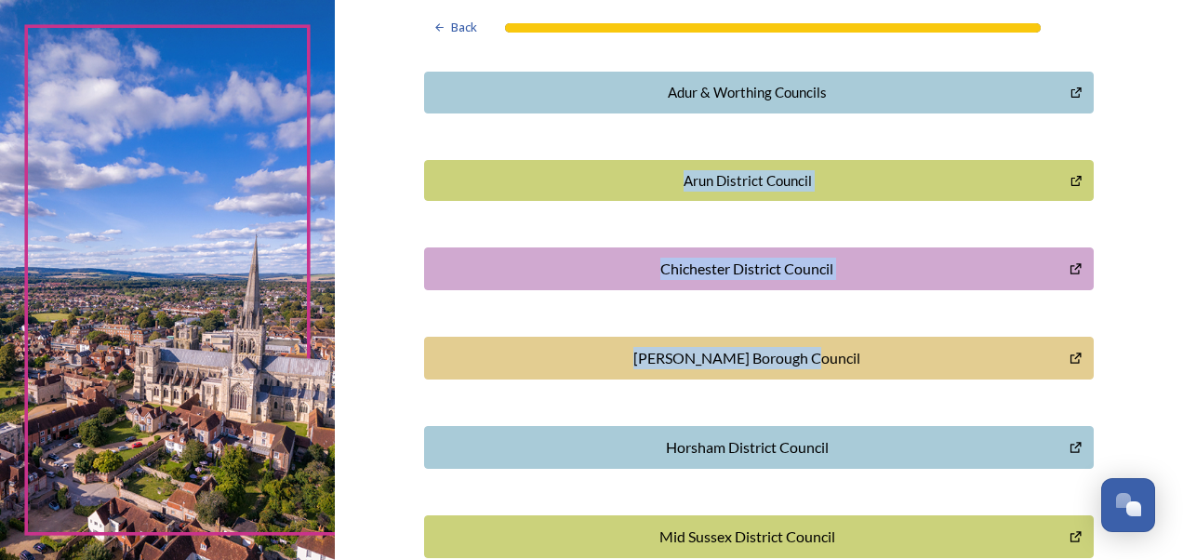
drag, startPoint x: 1168, startPoint y: 385, endPoint x: 1184, endPoint y: 99, distance: 287.0
click at [1182, 99] on html "Back Thank you! Thank you for completing this survey. ﻿We are still quite early…" at bounding box center [591, 280] width 1183 height 560
